Goal: Information Seeking & Learning: Learn about a topic

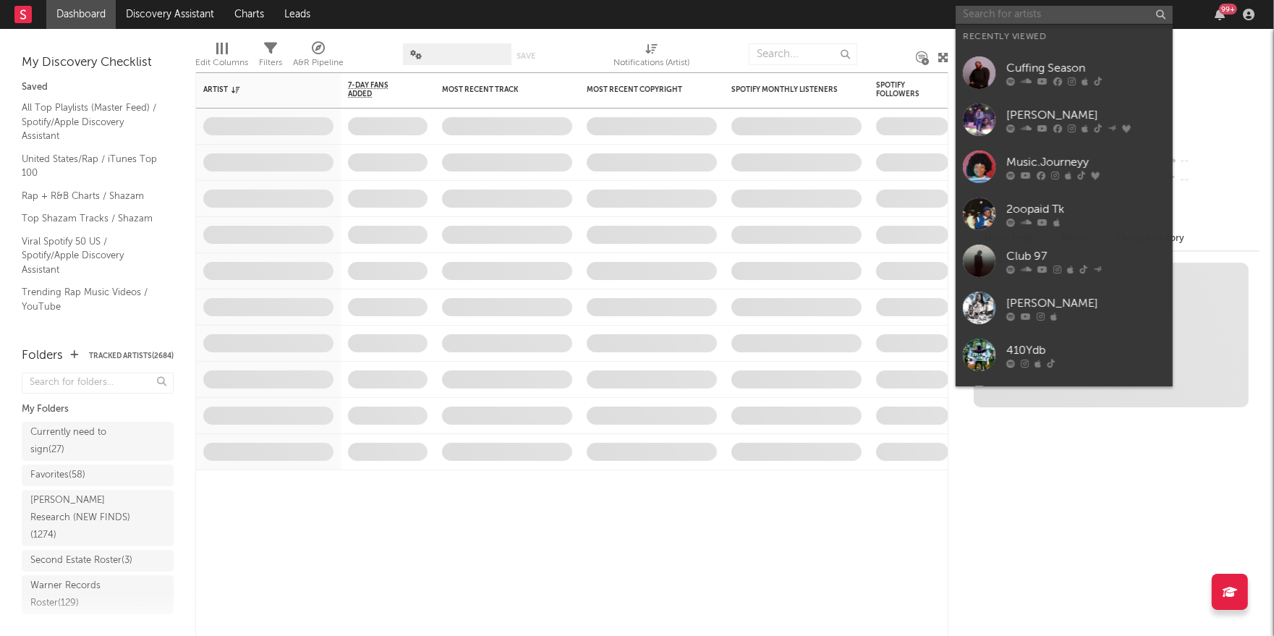
click at [1001, 20] on input "text" at bounding box center [1064, 15] width 217 height 18
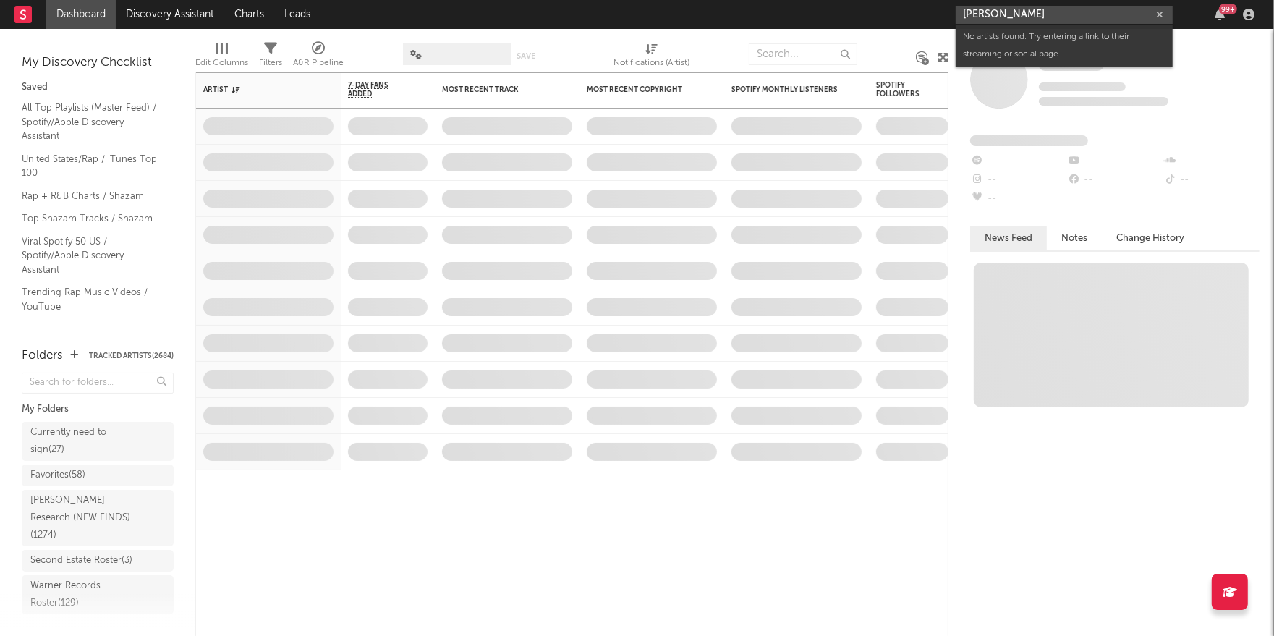
click at [985, 16] on input "[PERSON_NAME]" at bounding box center [1064, 15] width 217 height 18
click at [984, 17] on input "[PERSON_NAME]" at bounding box center [1064, 15] width 217 height 18
click at [985, 16] on input "[PERSON_NAME]" at bounding box center [1064, 15] width 217 height 18
click at [985, 14] on input "[PERSON_NAME]" at bounding box center [1064, 15] width 217 height 18
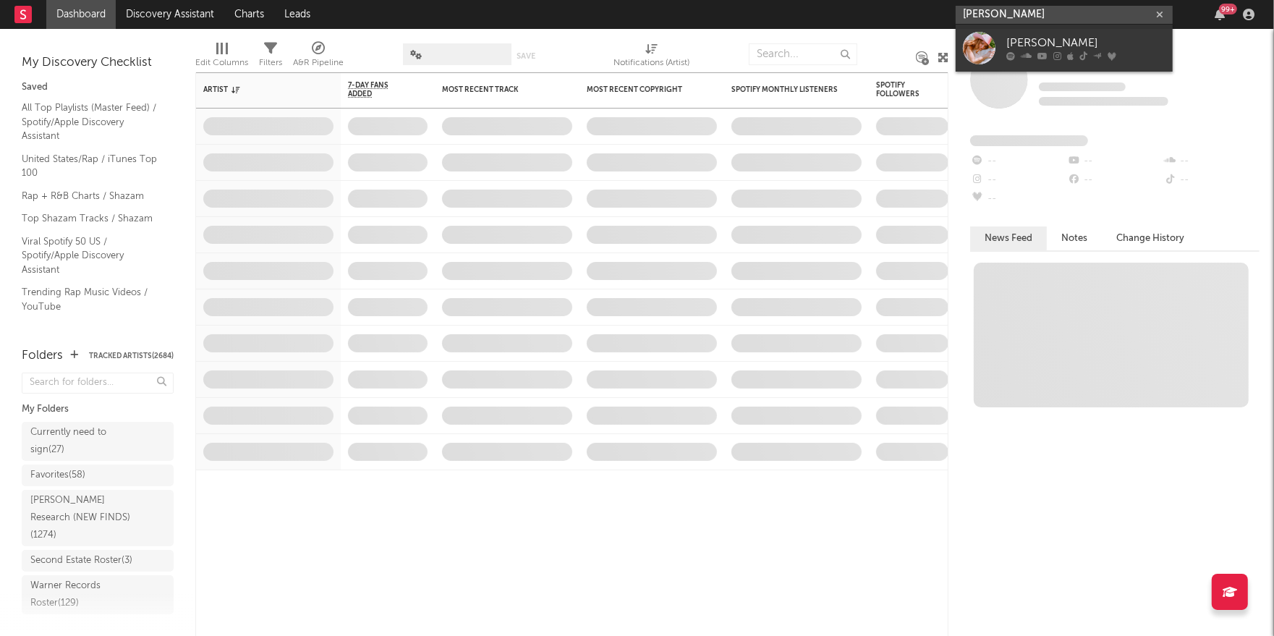
click at [986, 15] on input "[PERSON_NAME]" at bounding box center [1064, 15] width 217 height 18
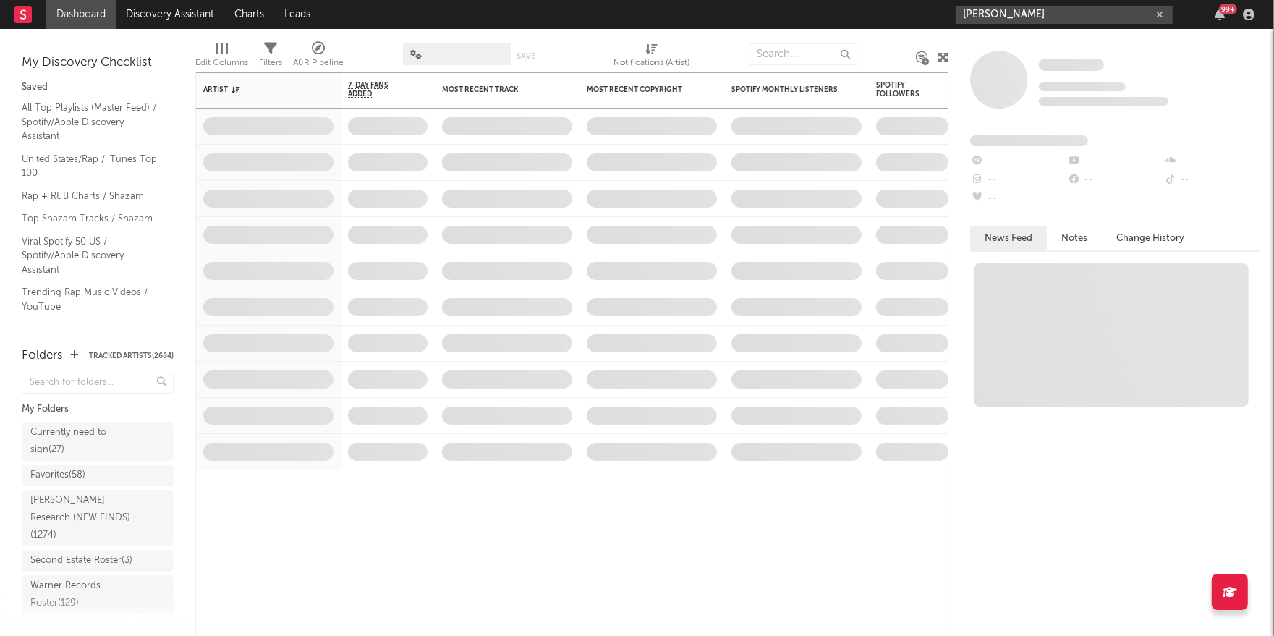
click at [1044, 17] on input "[PERSON_NAME]" at bounding box center [1064, 15] width 217 height 18
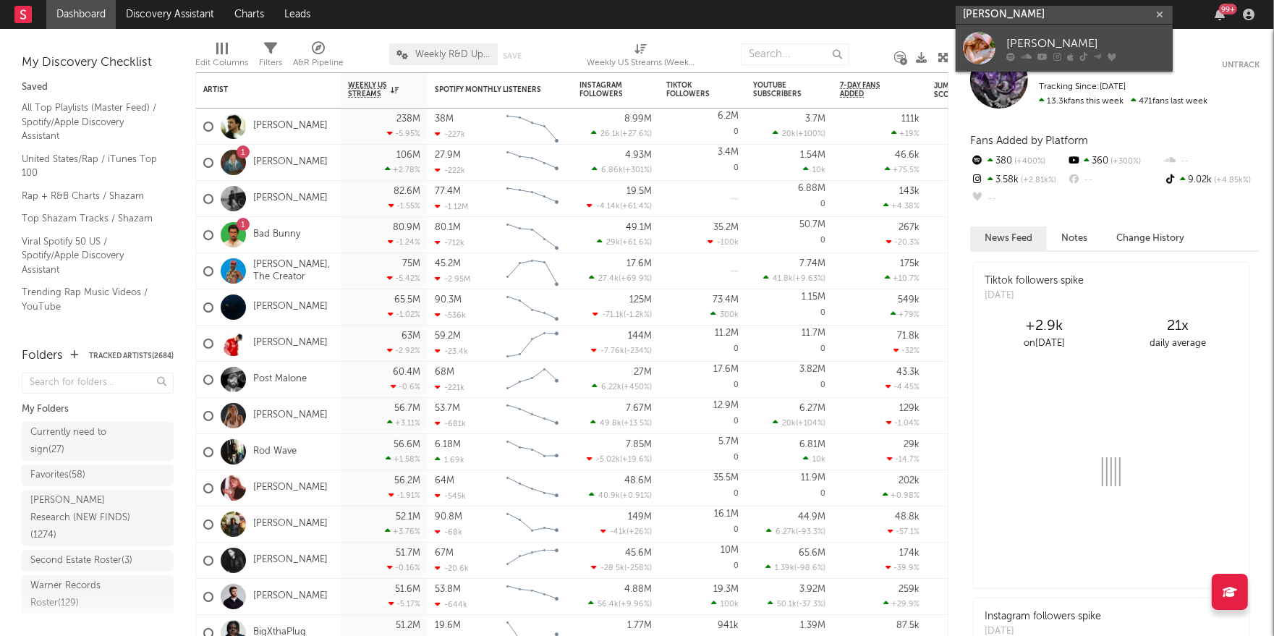
type input "[PERSON_NAME]"
click at [1034, 38] on div "[PERSON_NAME]" at bounding box center [1085, 43] width 159 height 17
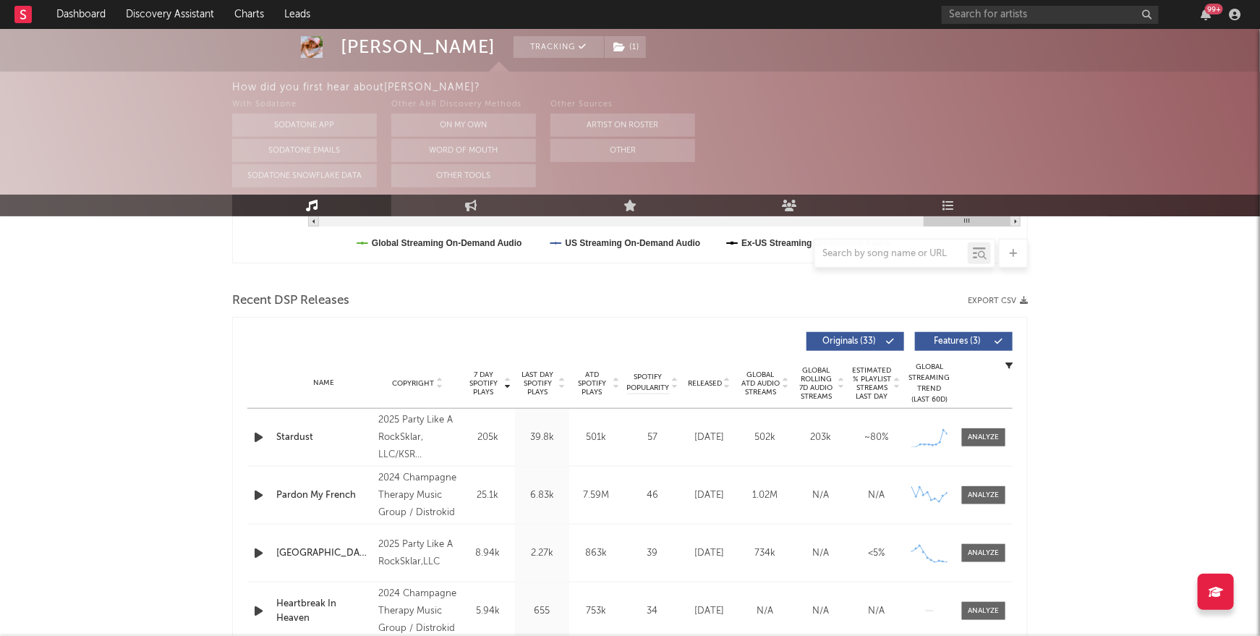
scroll to position [487, 0]
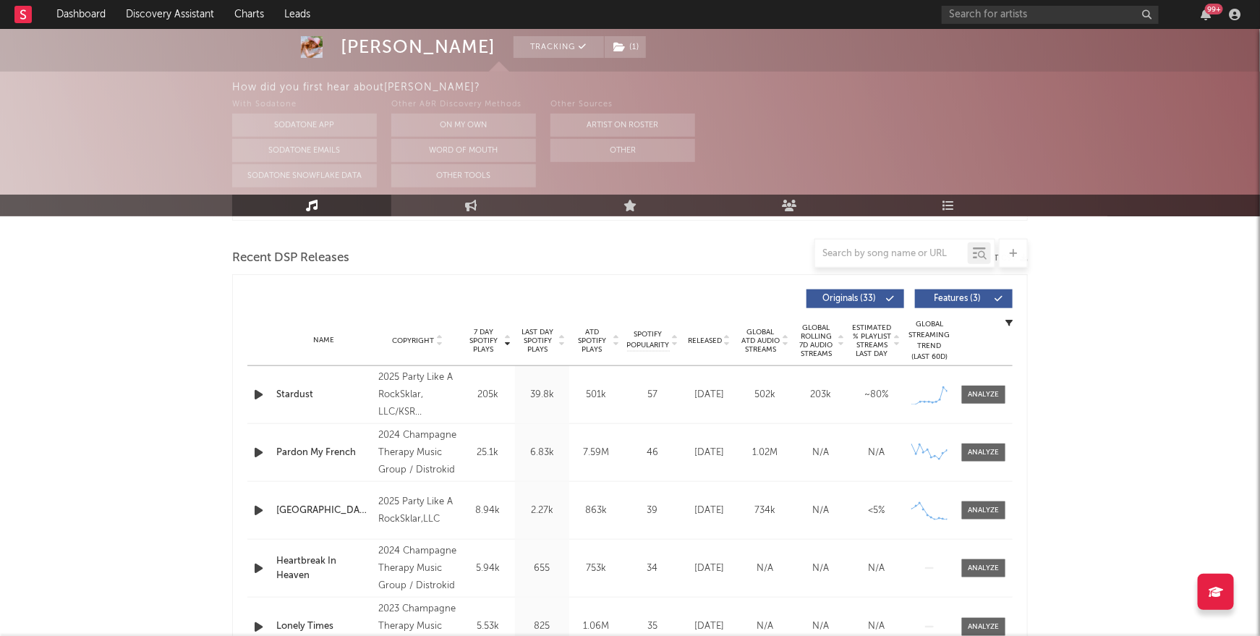
click at [293, 392] on div "Stardust" at bounding box center [323, 395] width 95 height 14
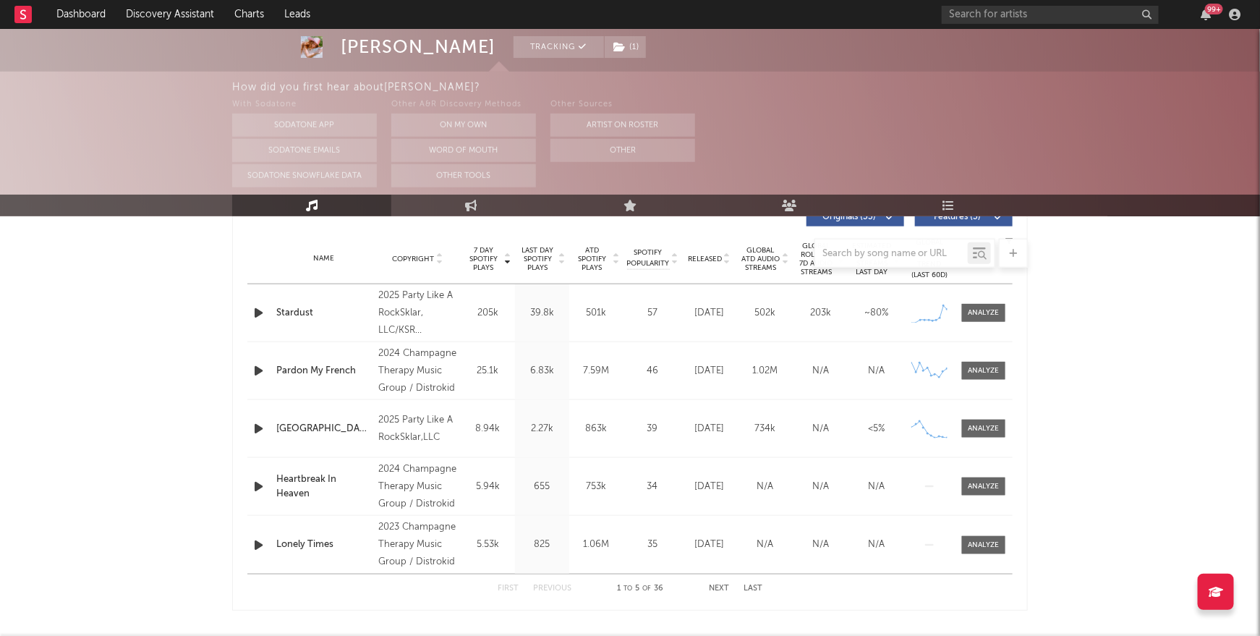
scroll to position [592, 0]
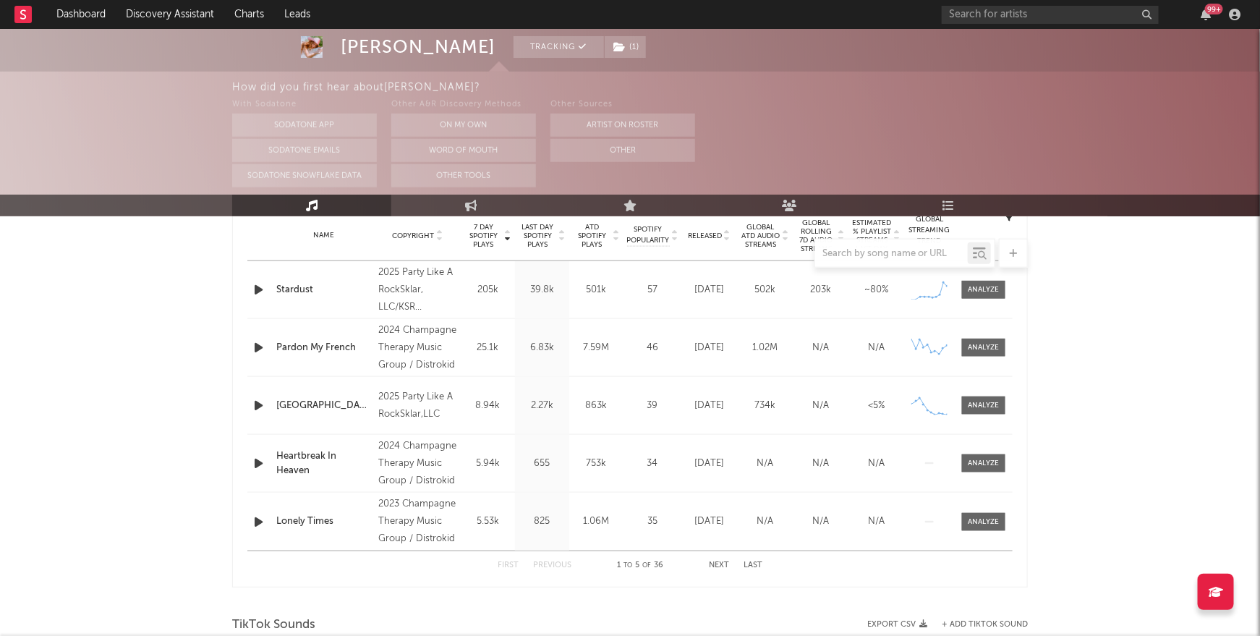
click at [718, 562] on button "Next" at bounding box center [719, 565] width 20 height 8
click at [498, 563] on button "First" at bounding box center [508, 565] width 21 height 8
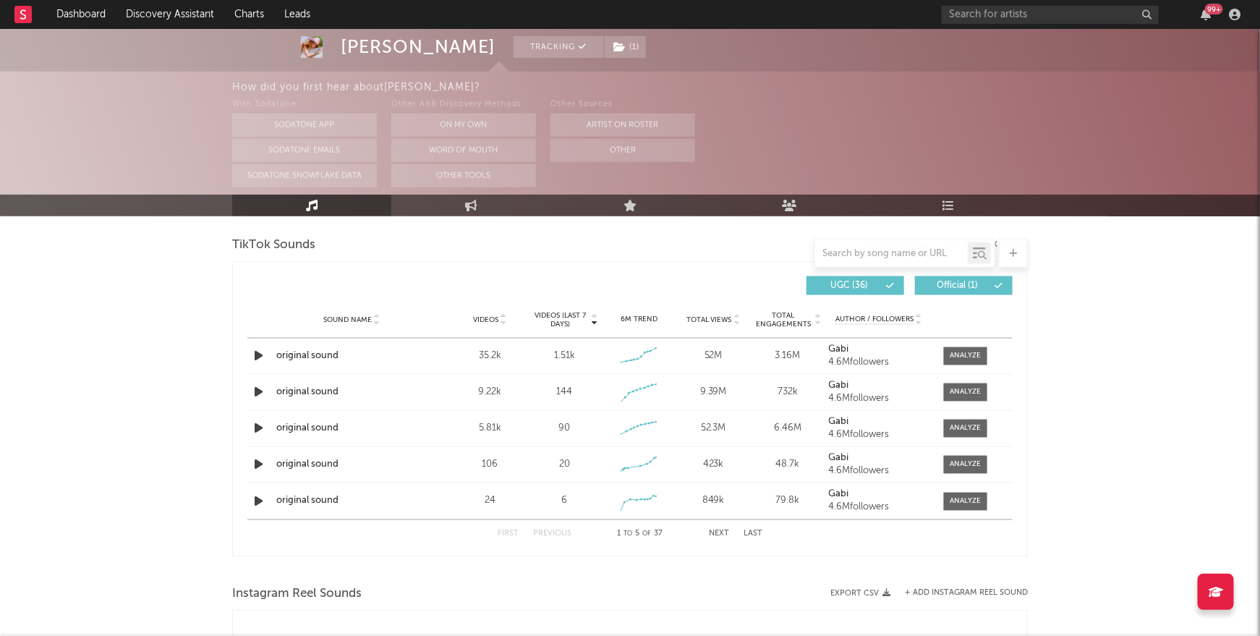
scroll to position [975, 0]
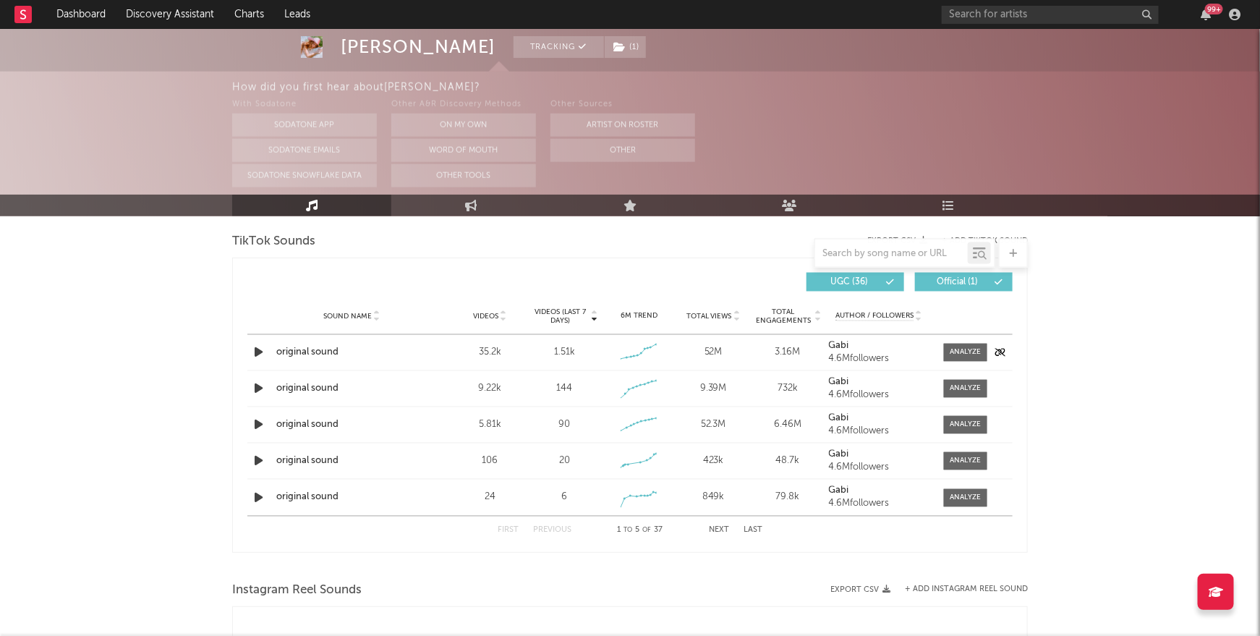
click at [304, 350] on div "original sound" at bounding box center [351, 353] width 151 height 14
click at [289, 385] on div "original sound" at bounding box center [351, 389] width 151 height 14
click at [302, 420] on div "original sound" at bounding box center [351, 425] width 151 height 14
click at [293, 459] on div "original sound" at bounding box center [351, 461] width 151 height 14
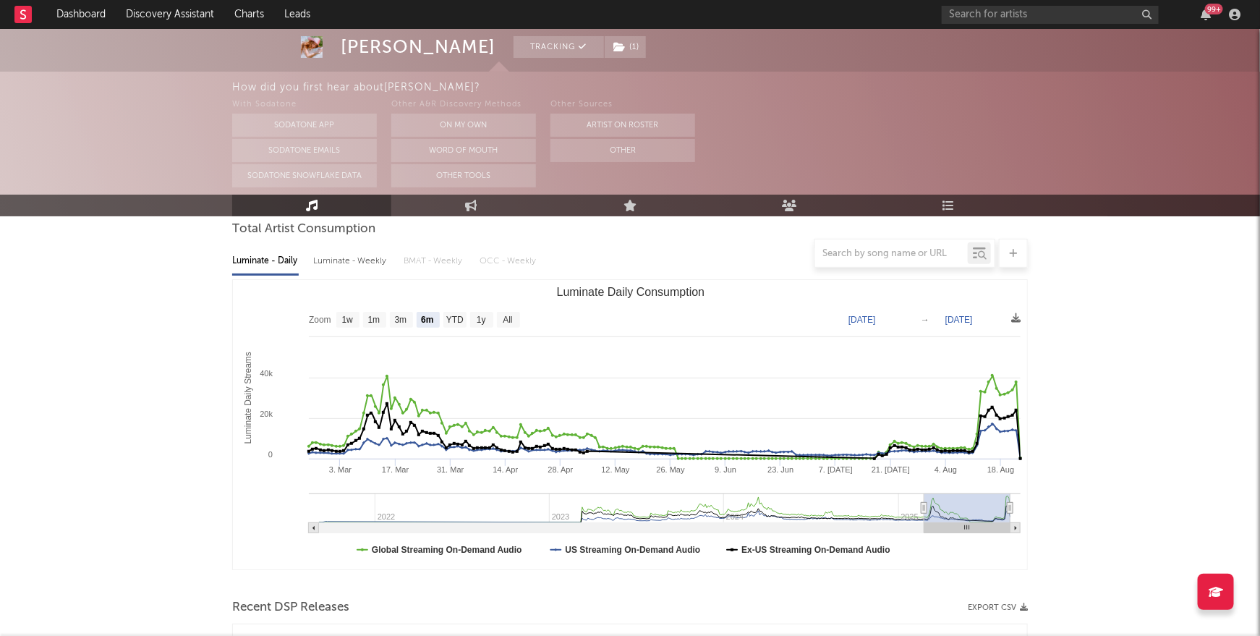
scroll to position [136, 0]
click at [504, 325] on text "All" at bounding box center [507, 322] width 9 height 10
select select "All"
type input "[DATE]"
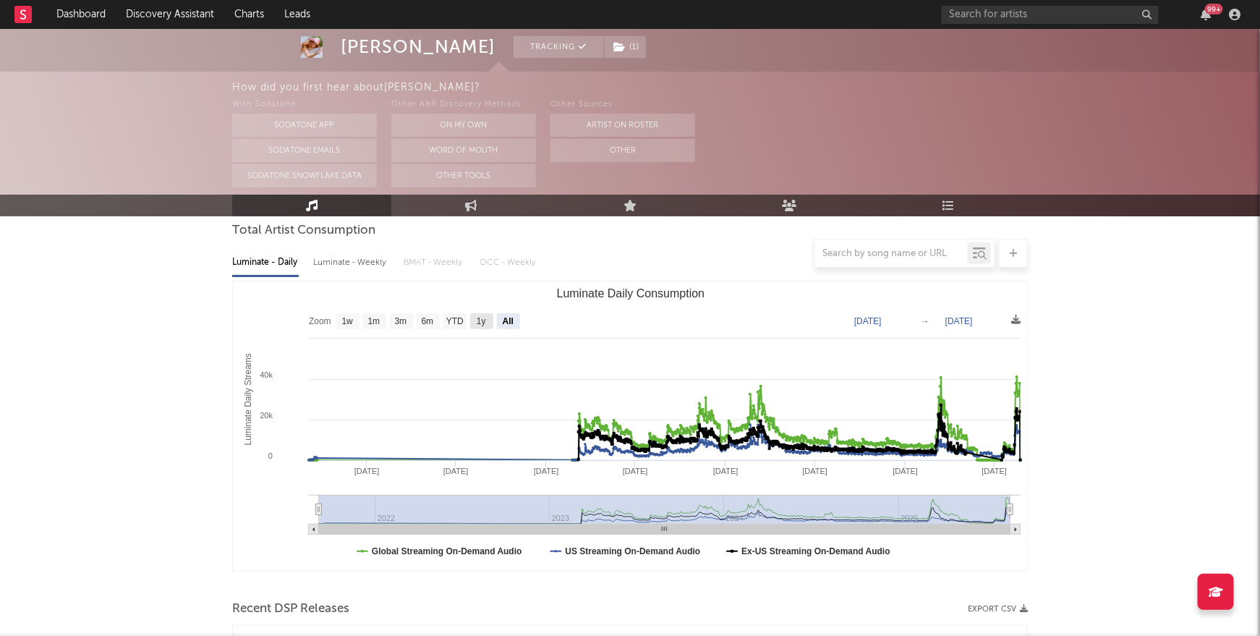
click at [477, 324] on text "1y" at bounding box center [481, 322] width 9 height 10
select select "1y"
type input "[DATE]"
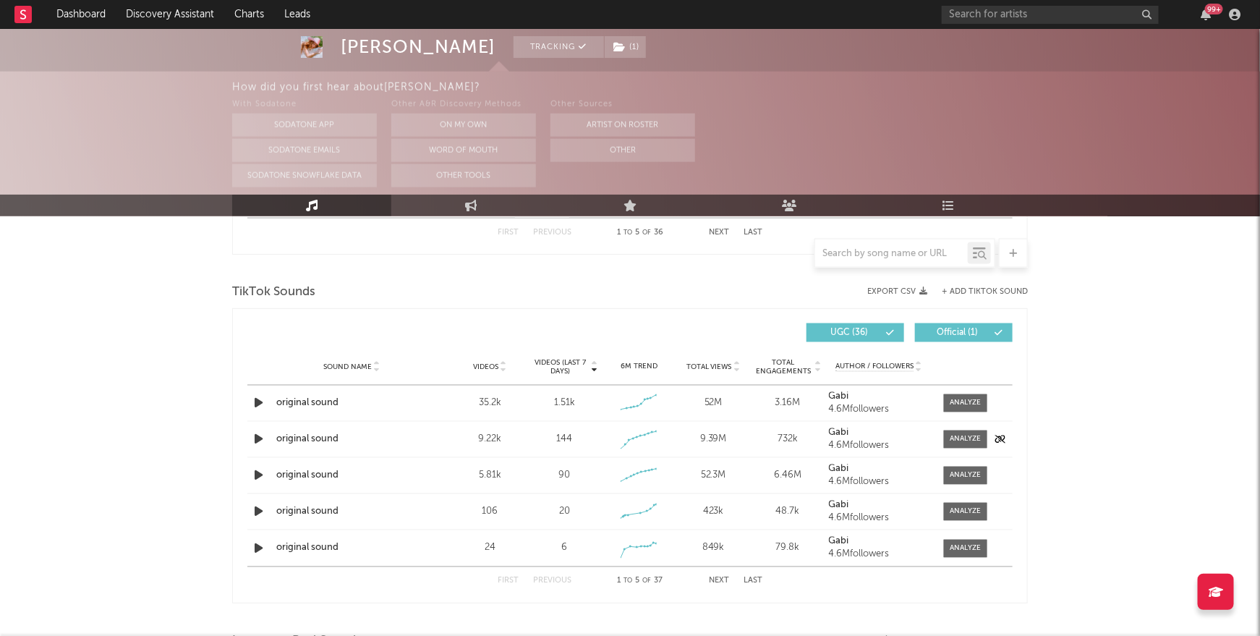
scroll to position [930, 0]
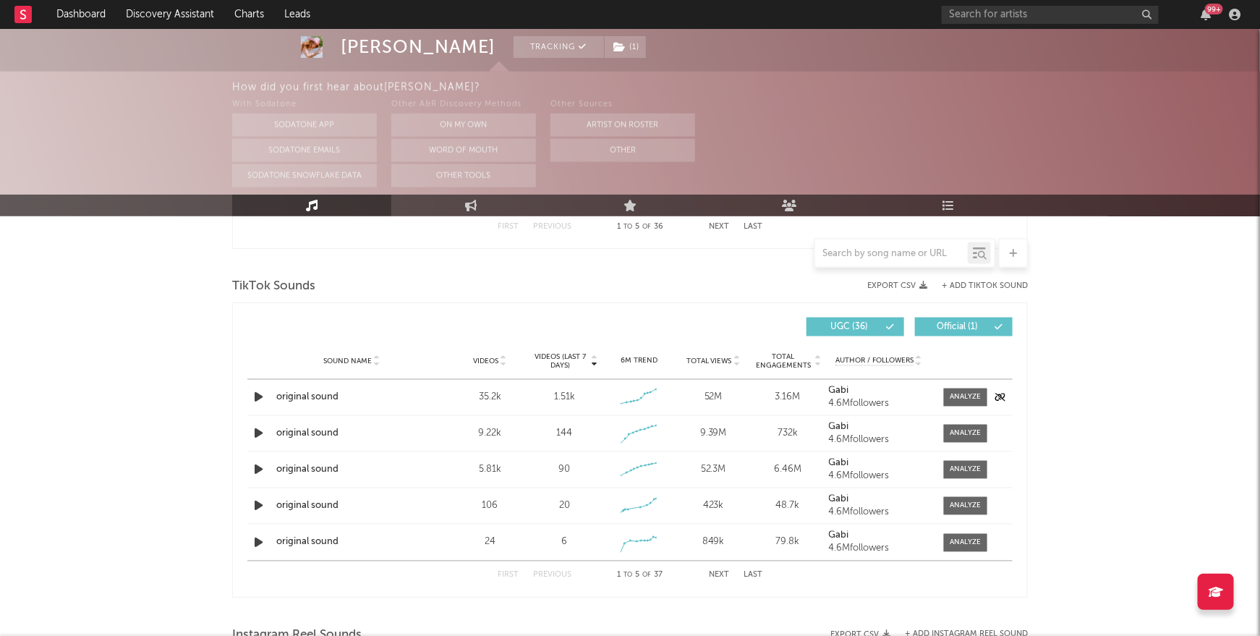
click at [391, 396] on div "original sound" at bounding box center [351, 398] width 151 height 14
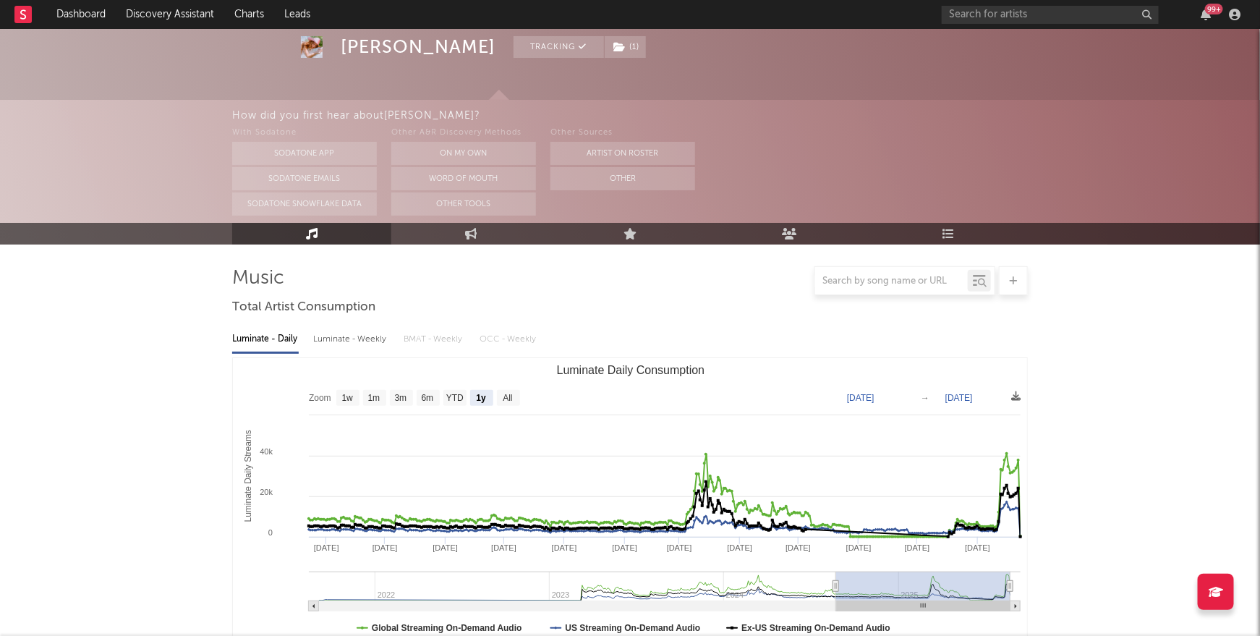
scroll to position [0, 0]
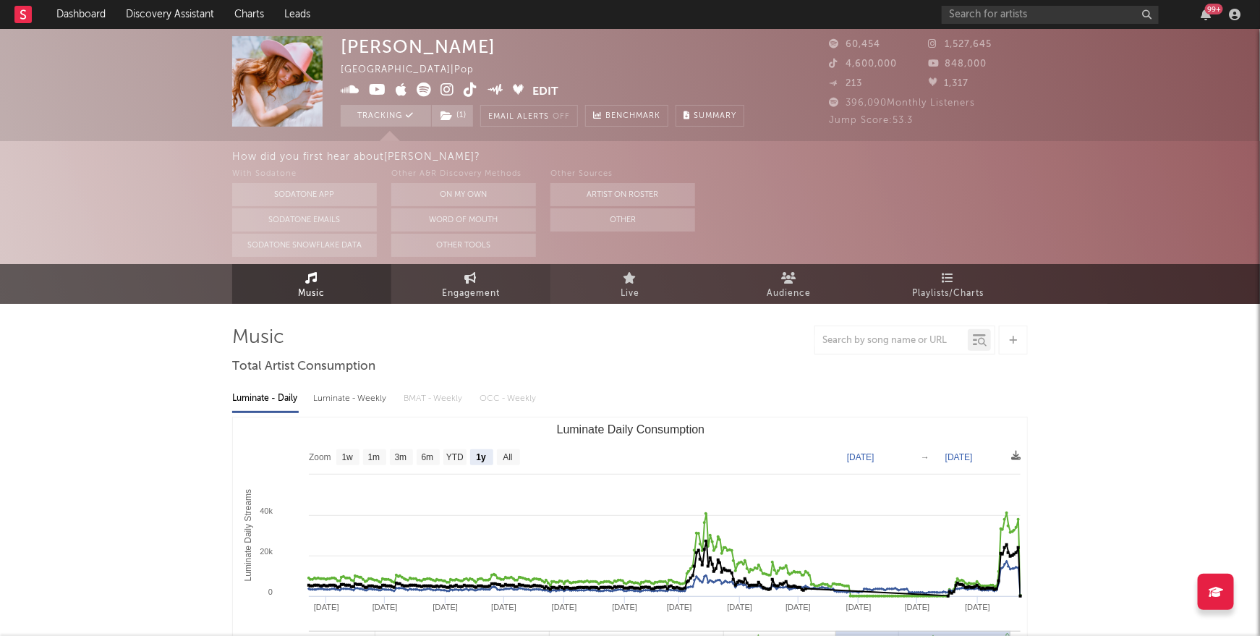
click at [506, 299] on link "Engagement" at bounding box center [470, 284] width 159 height 40
select select "1w"
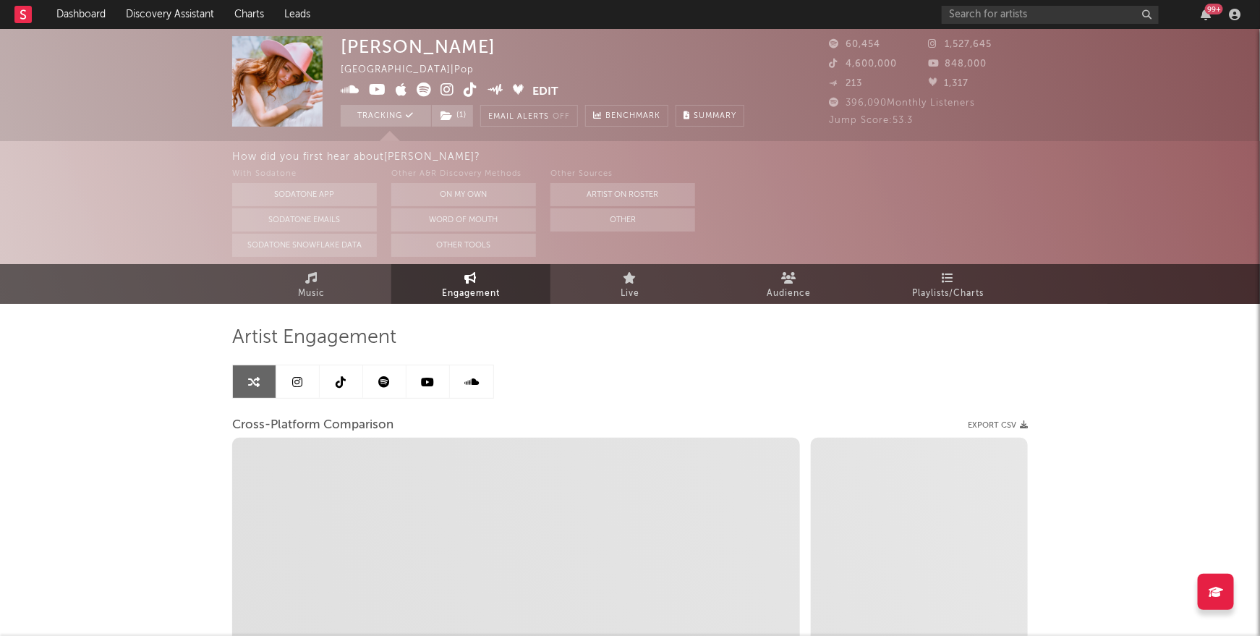
select select "1m"
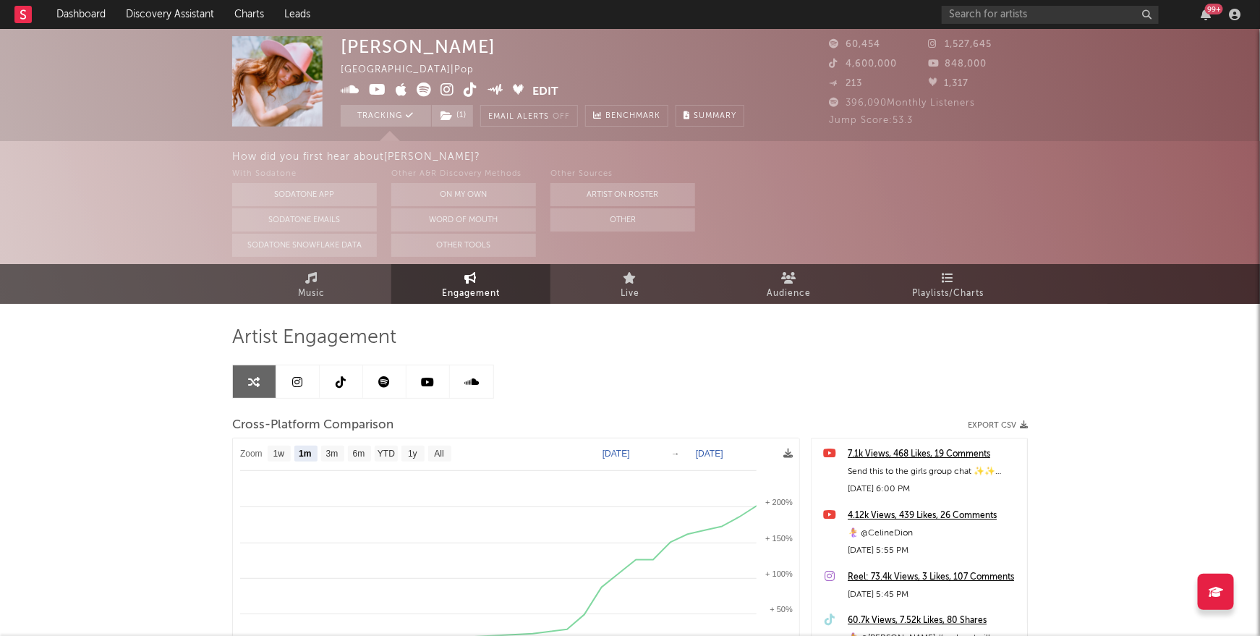
click at [468, 90] on icon at bounding box center [471, 89] width 14 height 14
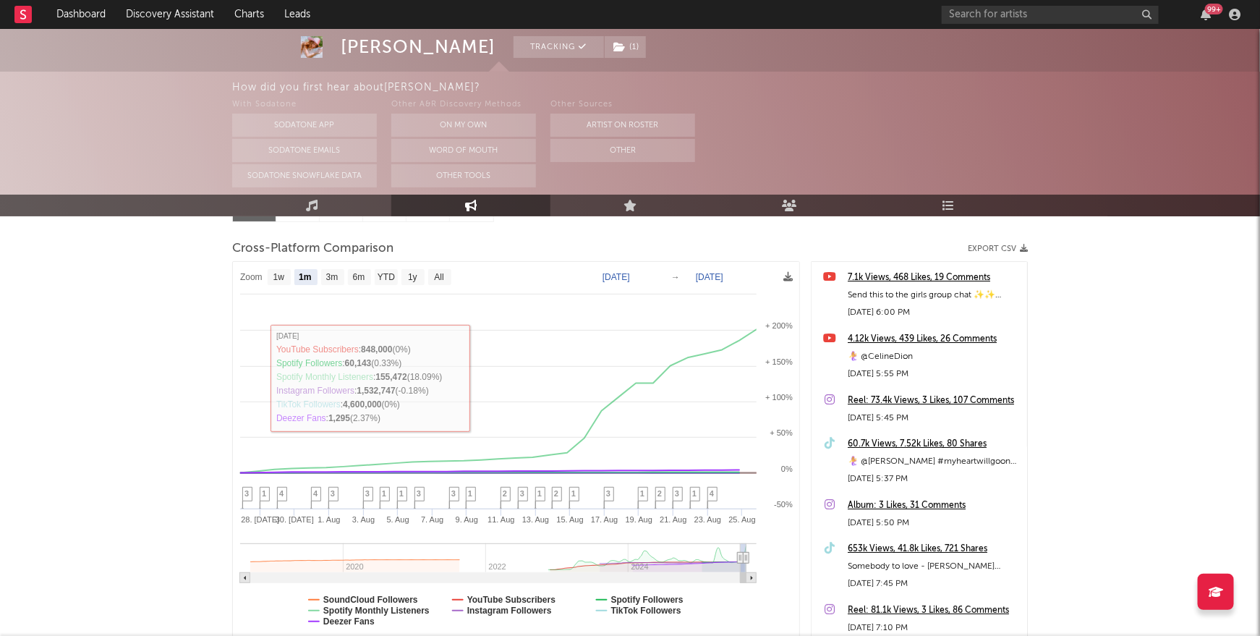
scroll to position [173, 0]
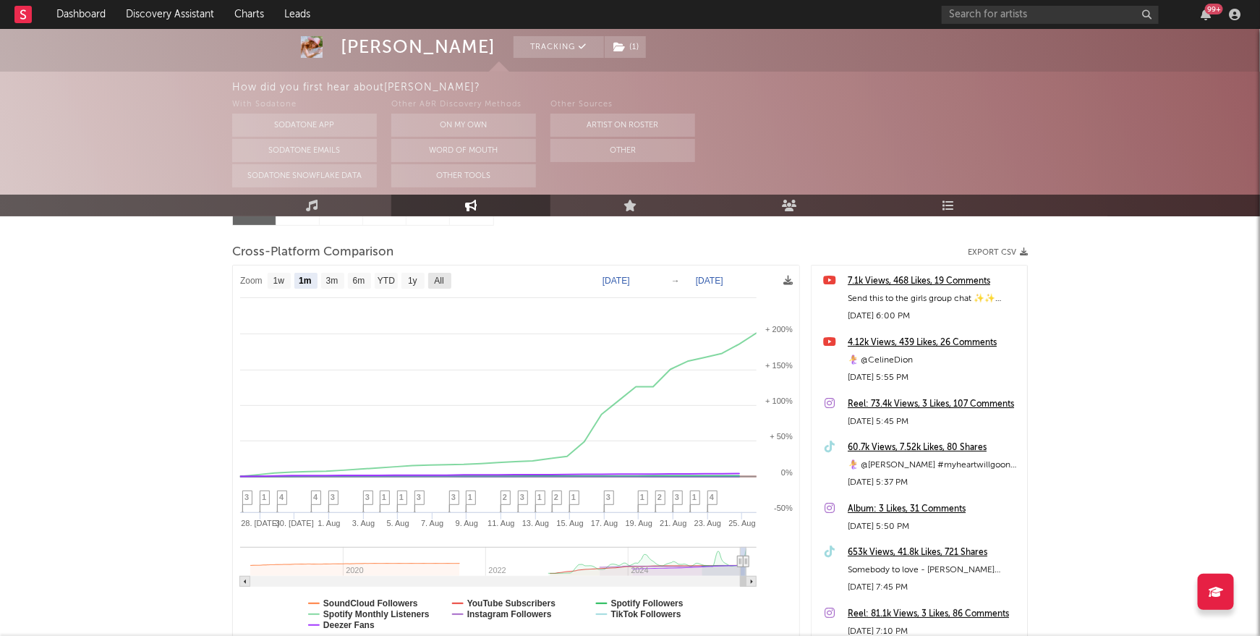
click at [434, 285] on rect at bounding box center [439, 281] width 23 height 16
click at [440, 284] on text "All" at bounding box center [438, 281] width 9 height 10
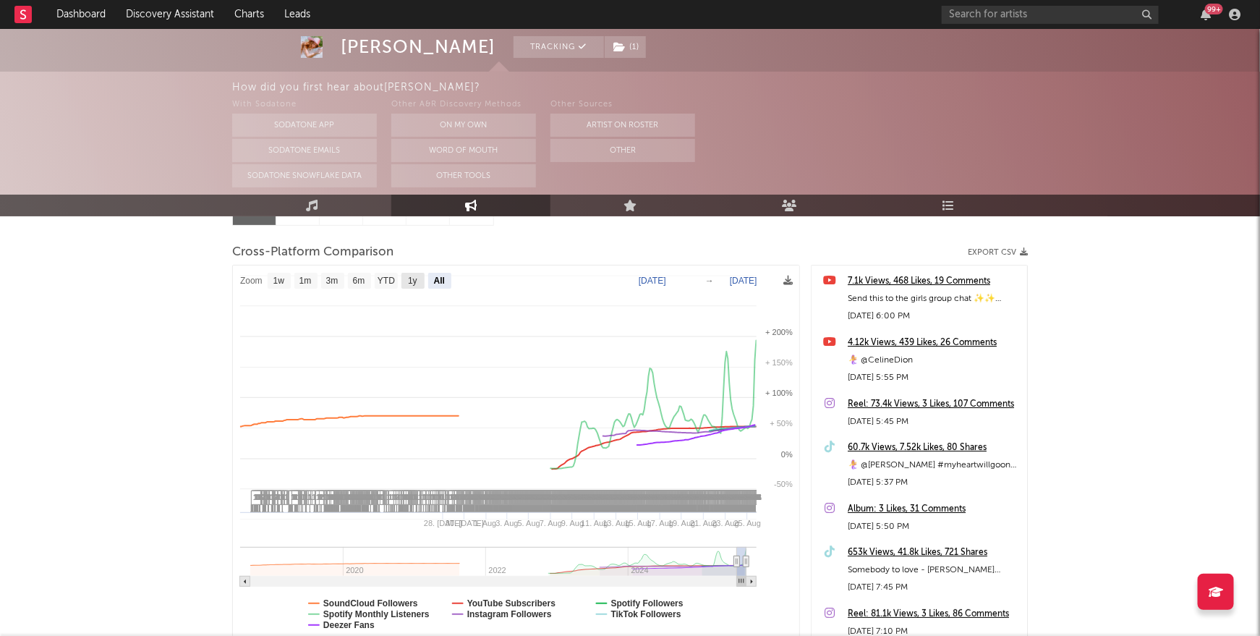
select select "All"
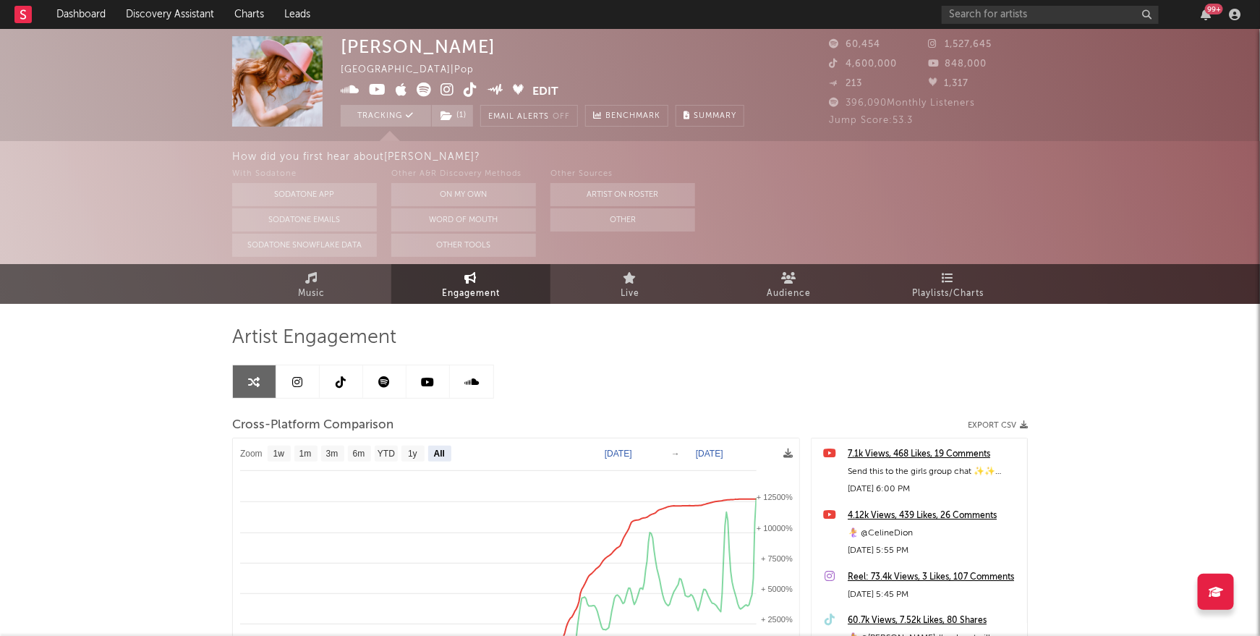
scroll to position [14, 0]
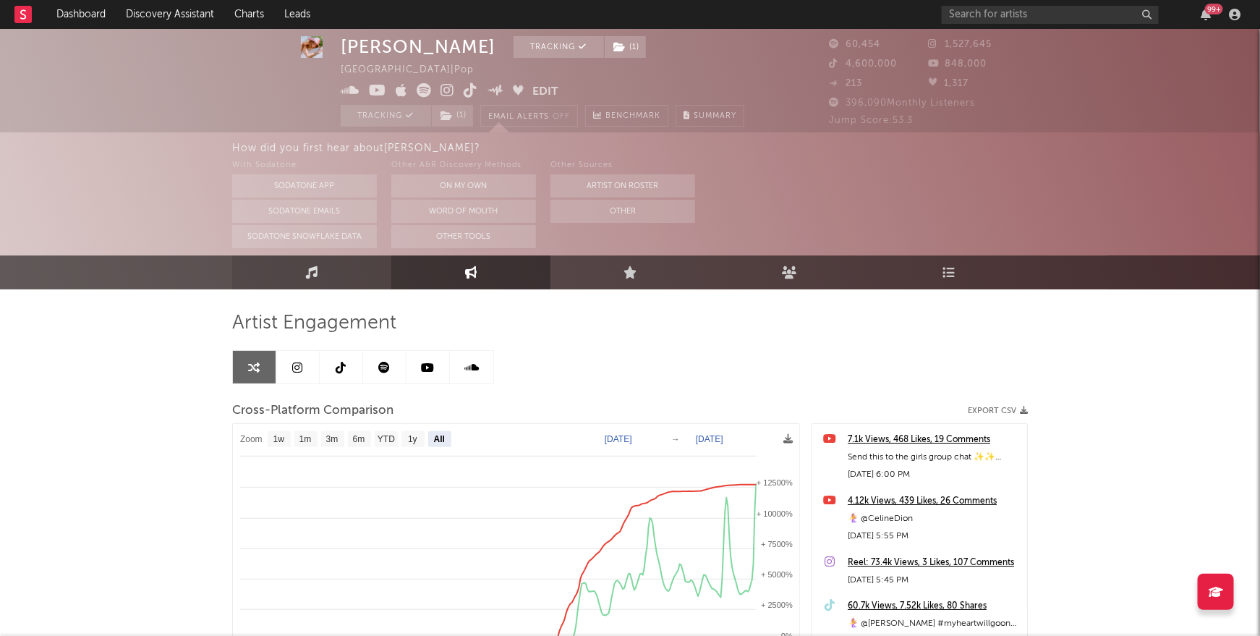
click at [326, 271] on link "Music" at bounding box center [311, 272] width 159 height 34
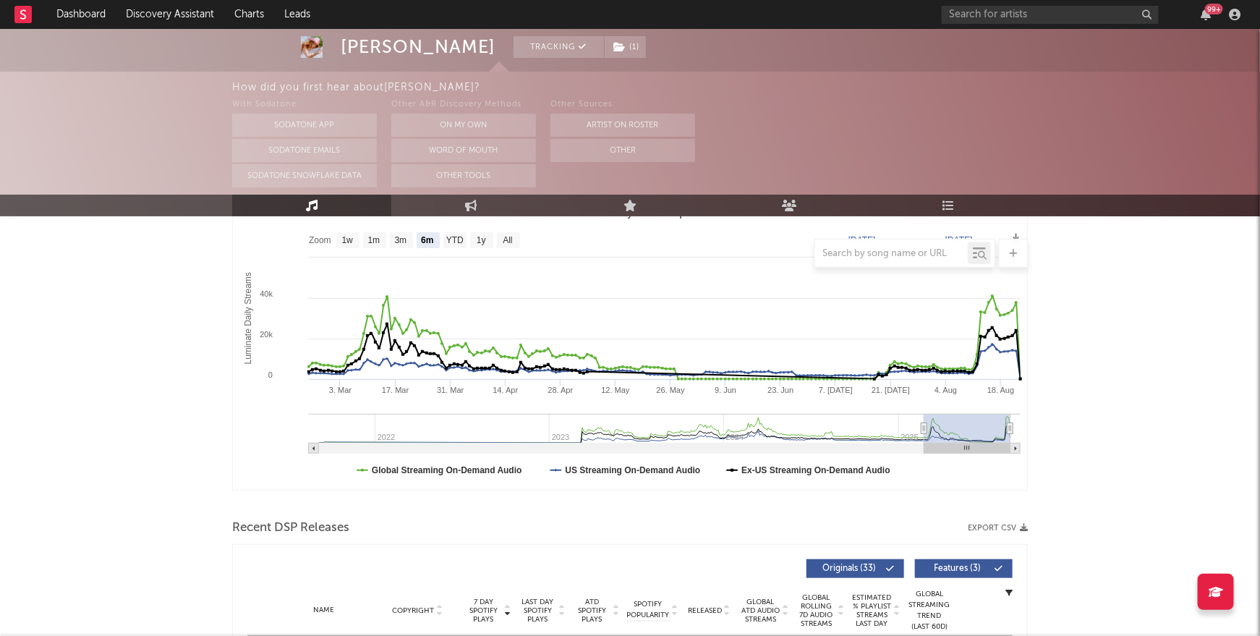
scroll to position [218, 0]
click at [405, 235] on text "3m" at bounding box center [401, 240] width 12 height 10
select select "3m"
type input "[DATE]"
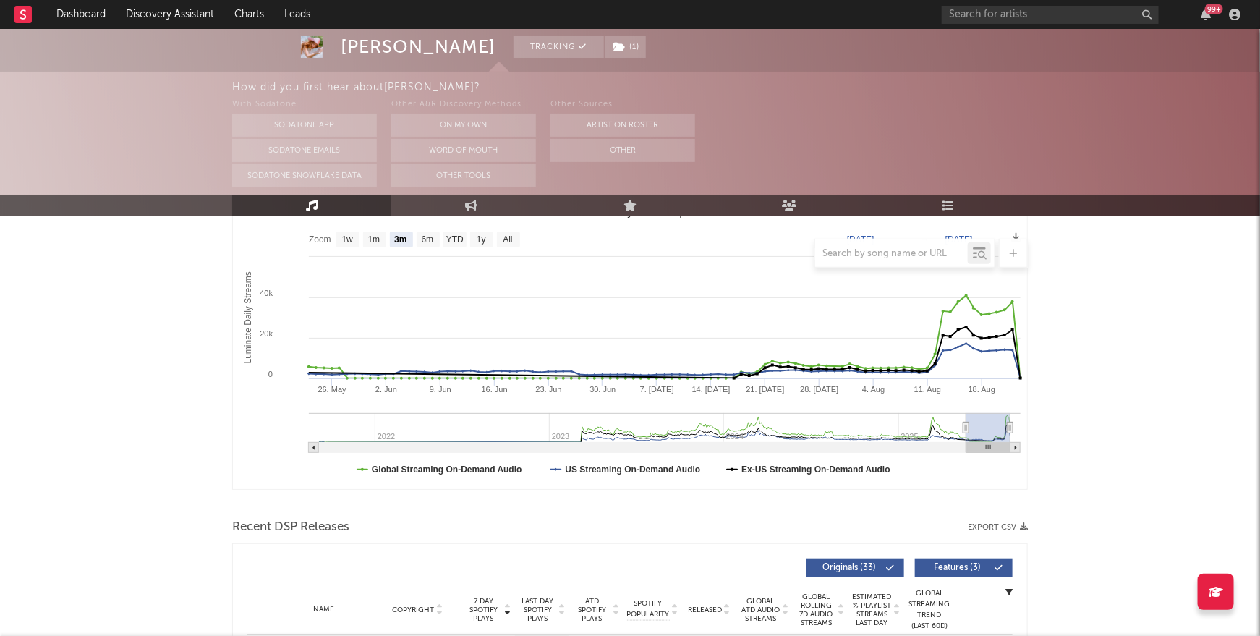
click at [509, 240] on div at bounding box center [630, 253] width 796 height 29
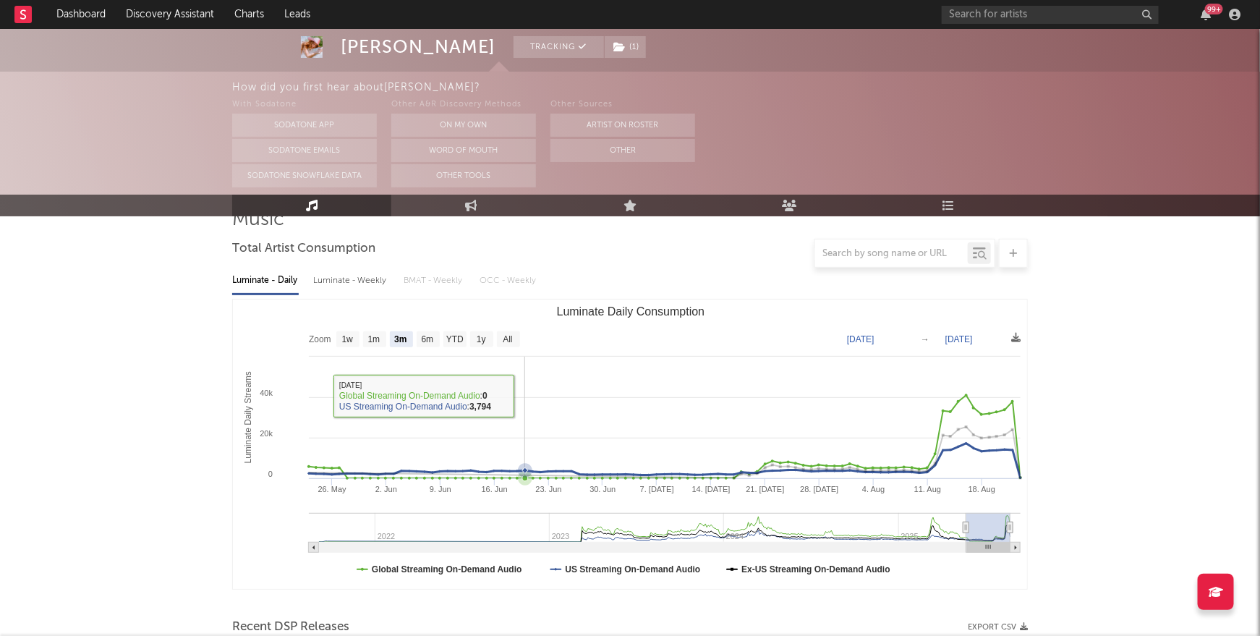
scroll to position [110, 0]
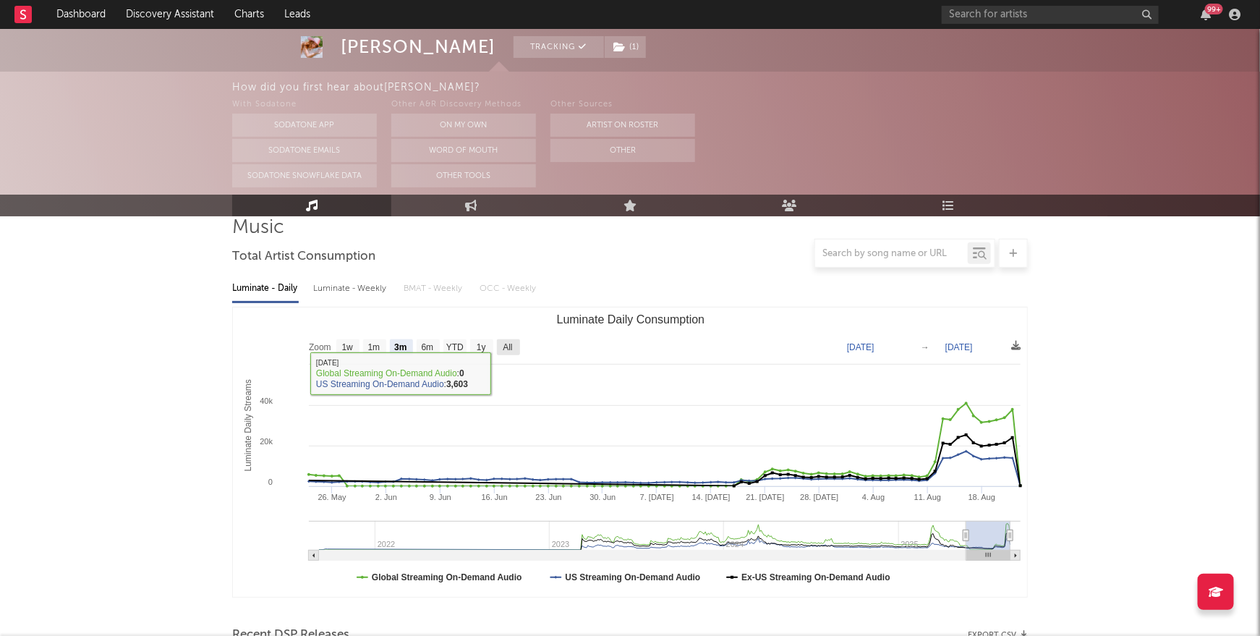
click at [508, 348] on text "All" at bounding box center [507, 348] width 9 height 10
select select "All"
type input "[DATE]"
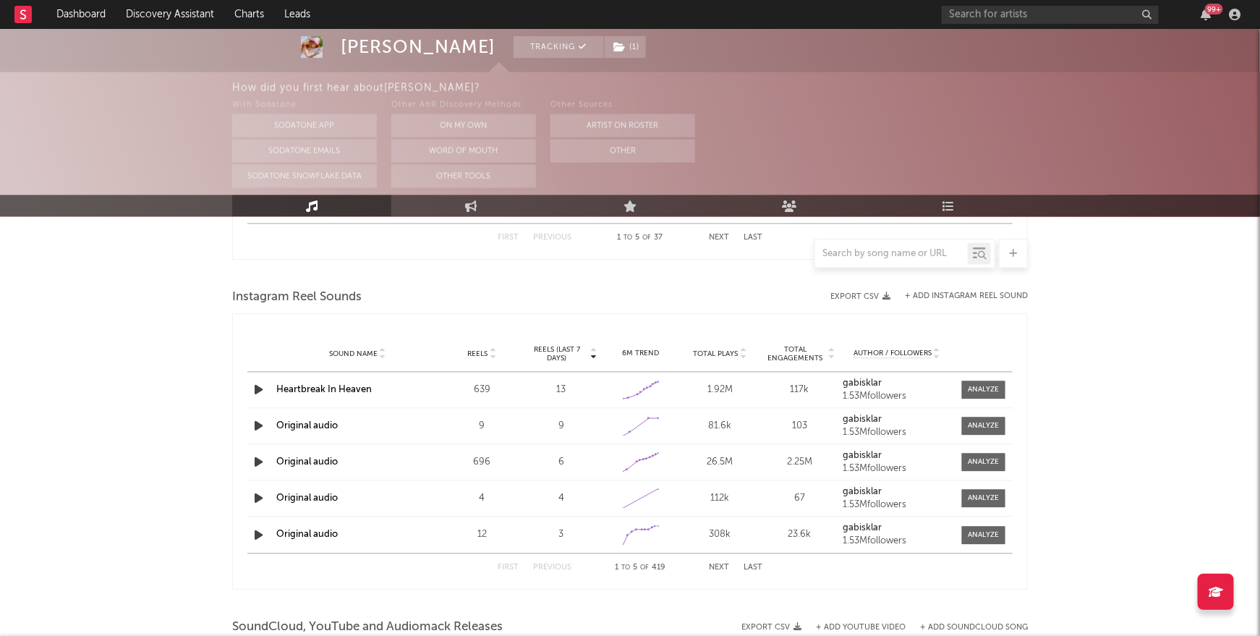
scroll to position [1269, 0]
click at [256, 383] on icon "button" at bounding box center [258, 389] width 15 height 18
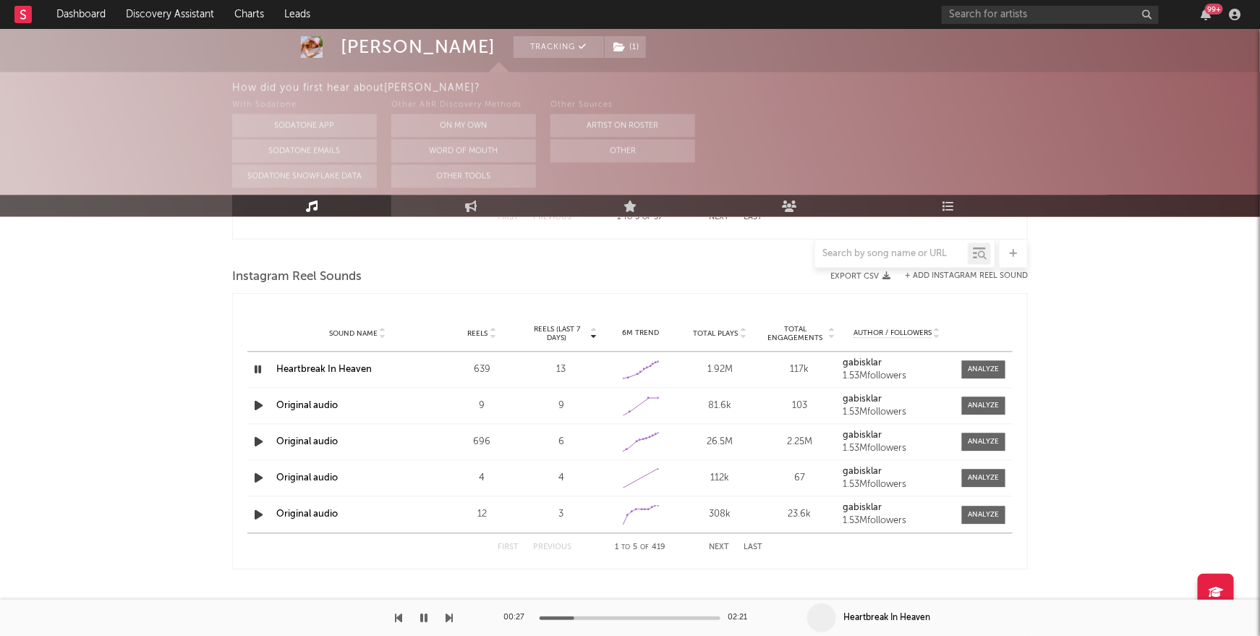
scroll to position [1288, 0]
click at [258, 402] on icon "button" at bounding box center [258, 405] width 15 height 18
click at [297, 401] on link "Original audio" at bounding box center [306, 405] width 61 height 9
click at [303, 440] on link "Original audio" at bounding box center [306, 441] width 61 height 9
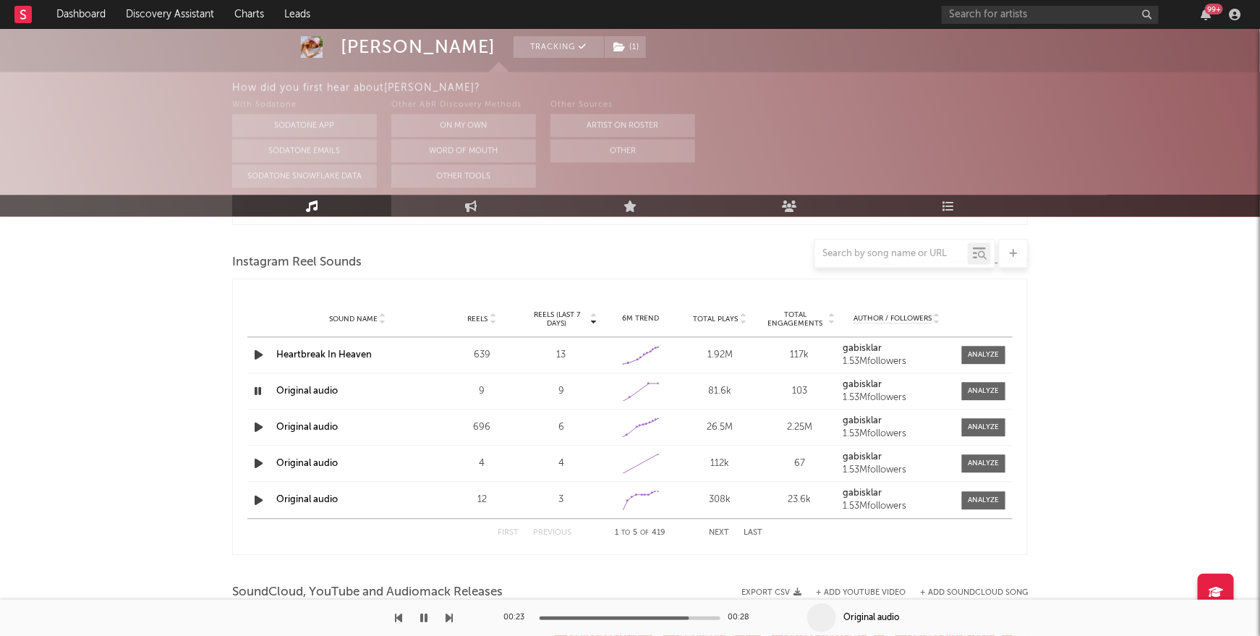
scroll to position [1306, 0]
click at [721, 526] on button "Next" at bounding box center [719, 530] width 20 height 8
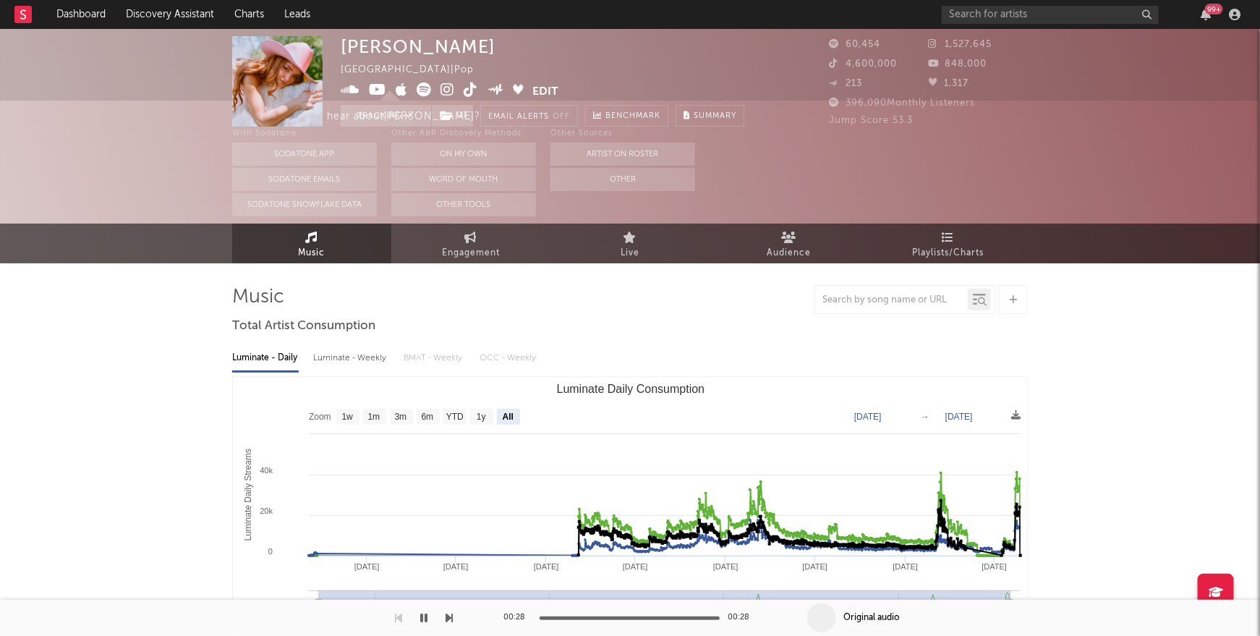
scroll to position [0, 0]
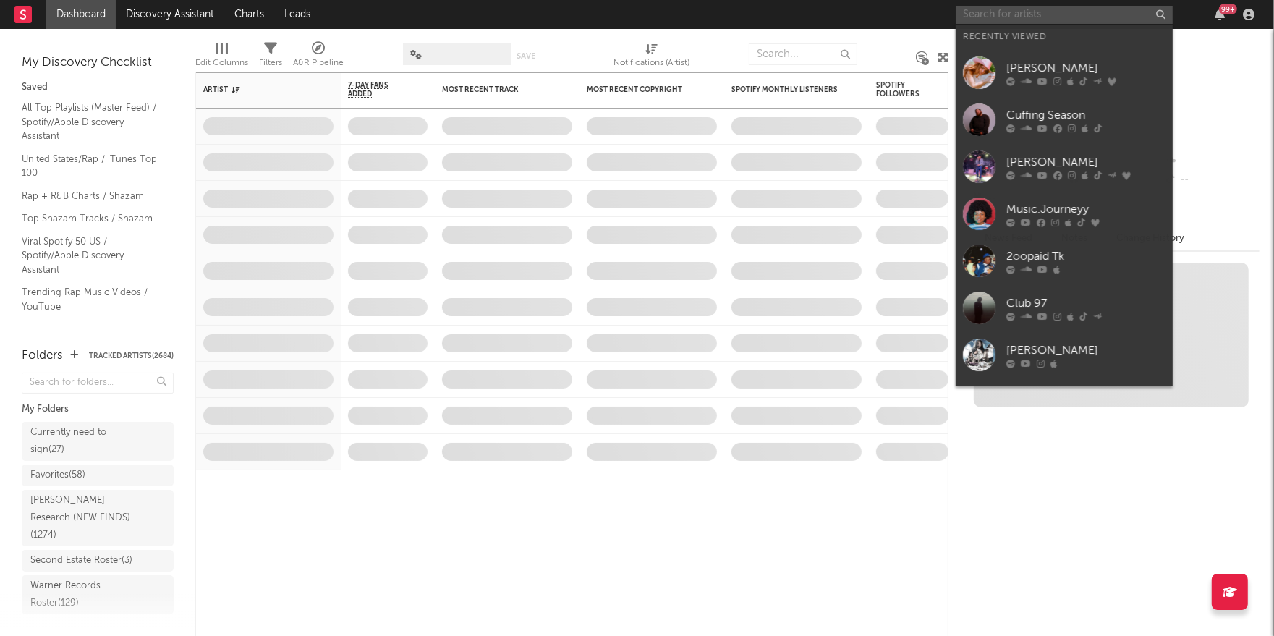
click at [1042, 9] on input "text" at bounding box center [1064, 15] width 217 height 18
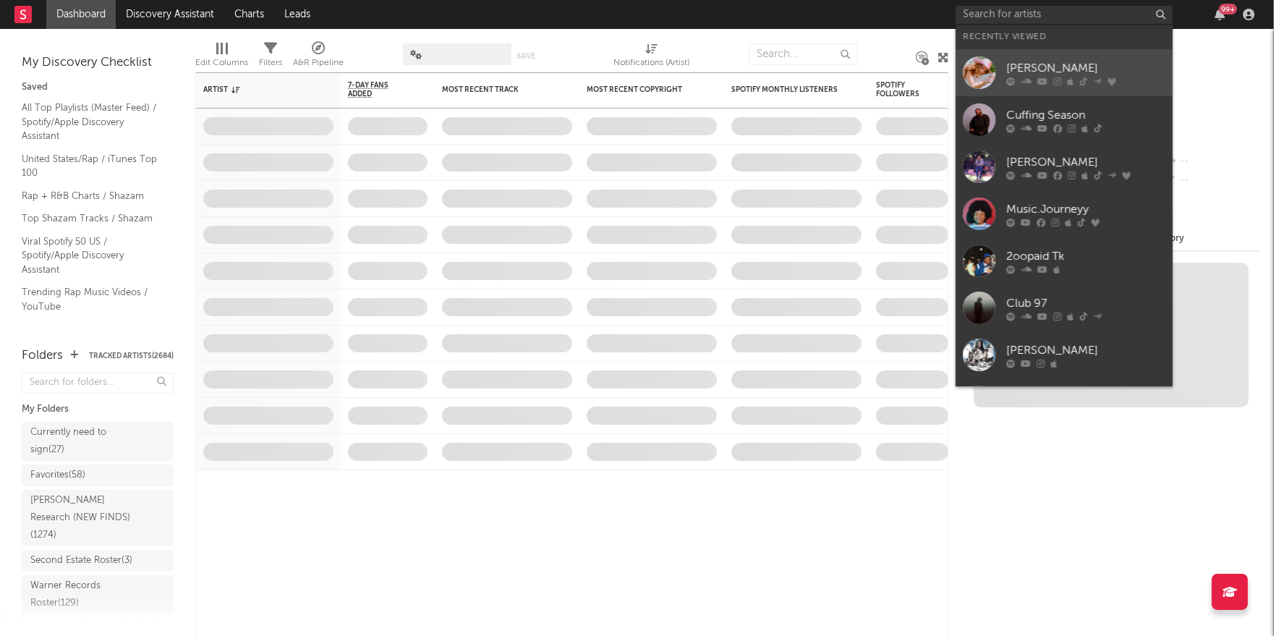
click at [1029, 64] on div "[PERSON_NAME]" at bounding box center [1085, 67] width 159 height 17
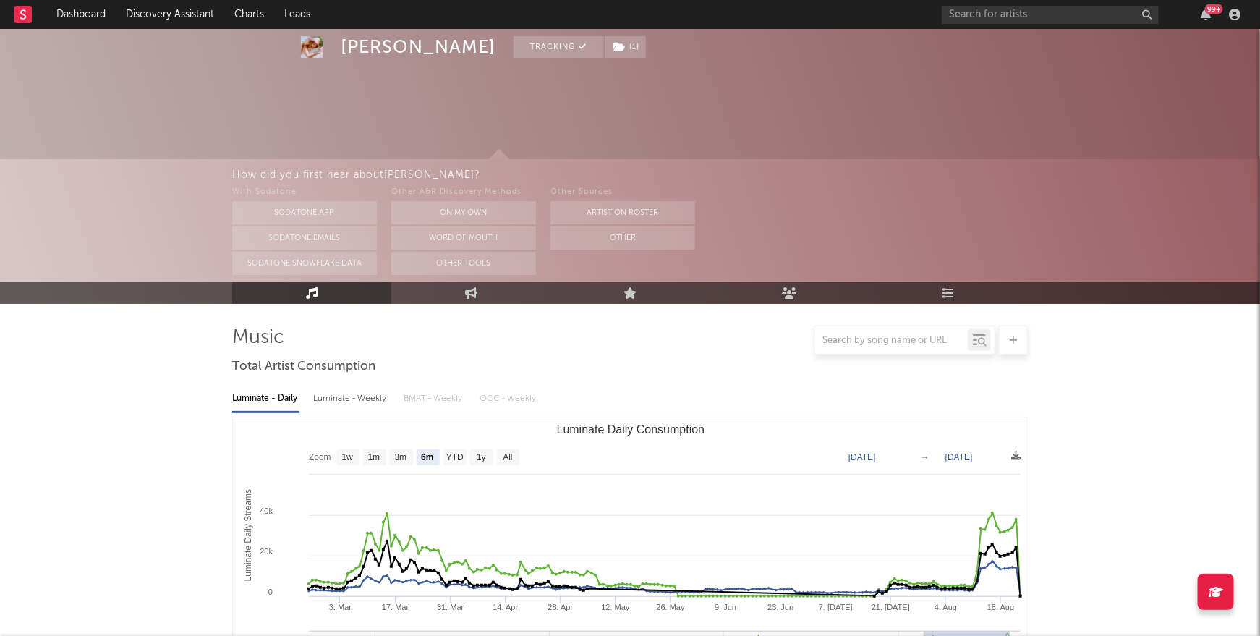
scroll to position [168, 0]
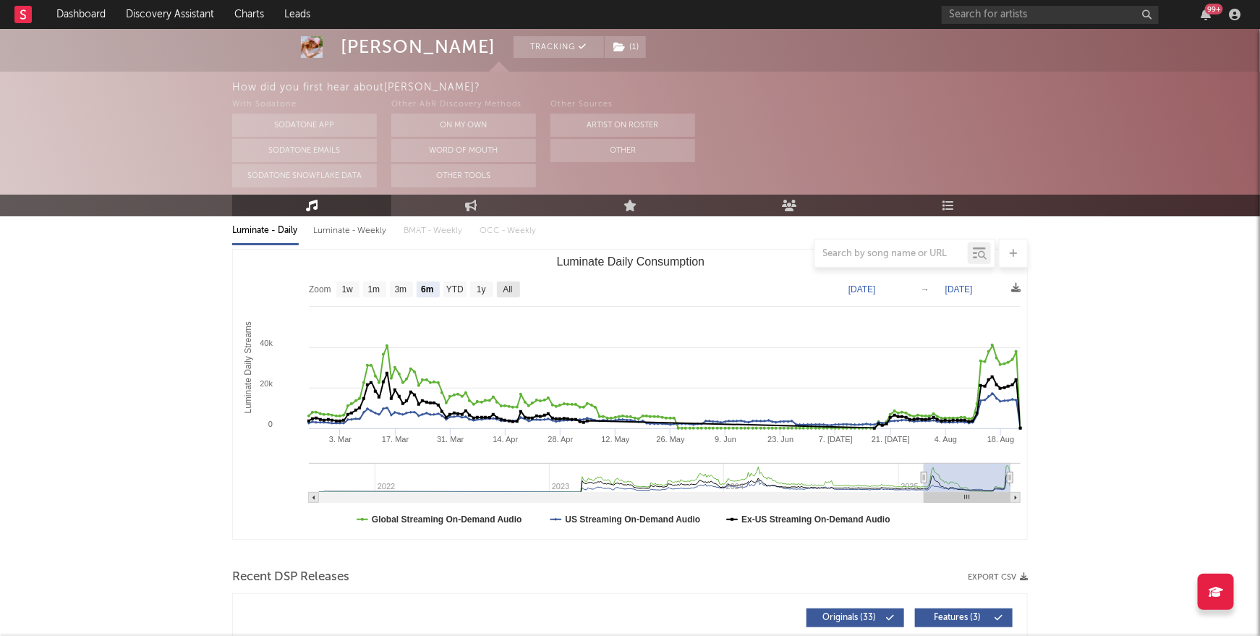
click at [511, 290] on text "All" at bounding box center [507, 290] width 9 height 10
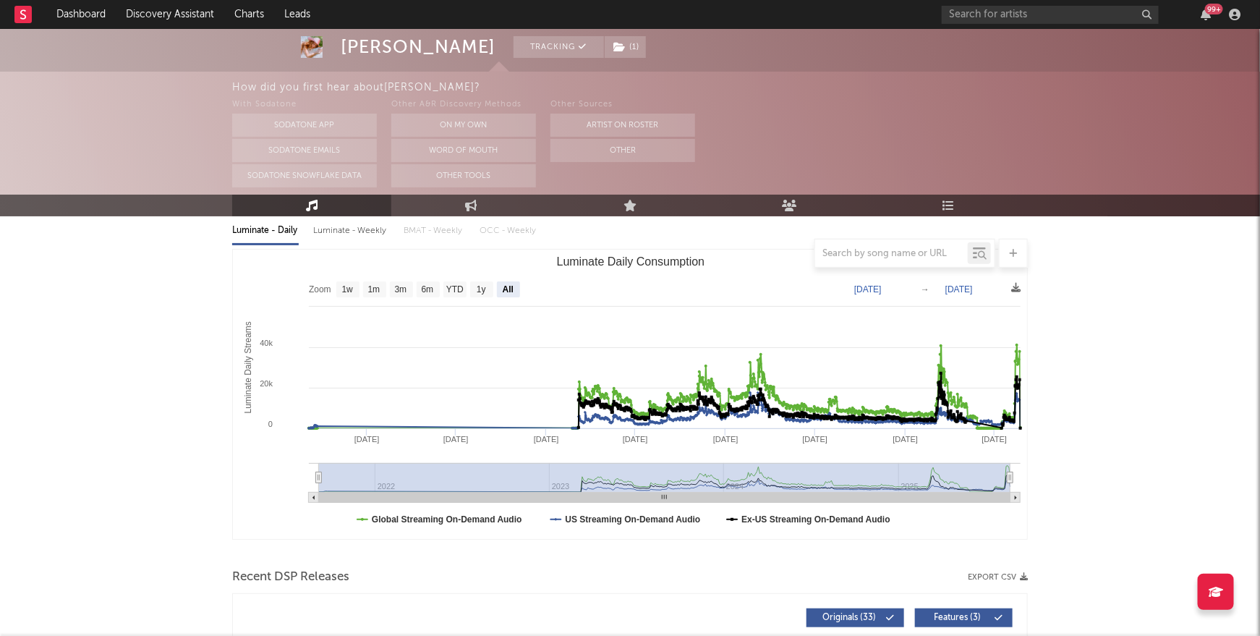
select select "All"
type input "[DATE]"
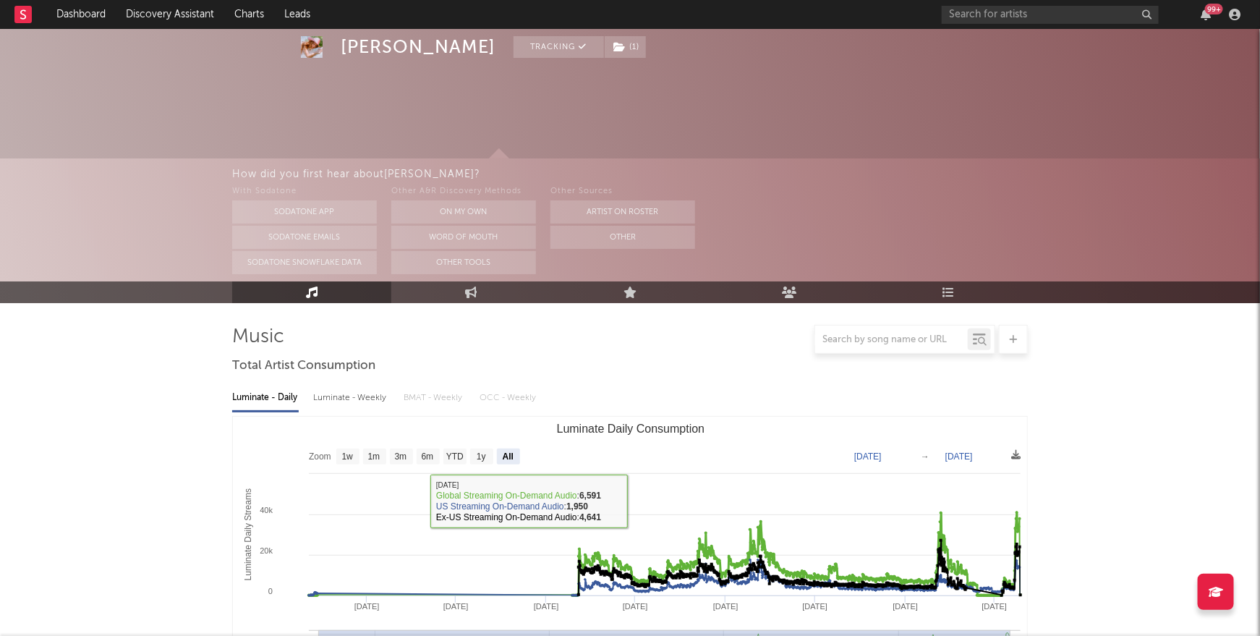
scroll to position [0, 0]
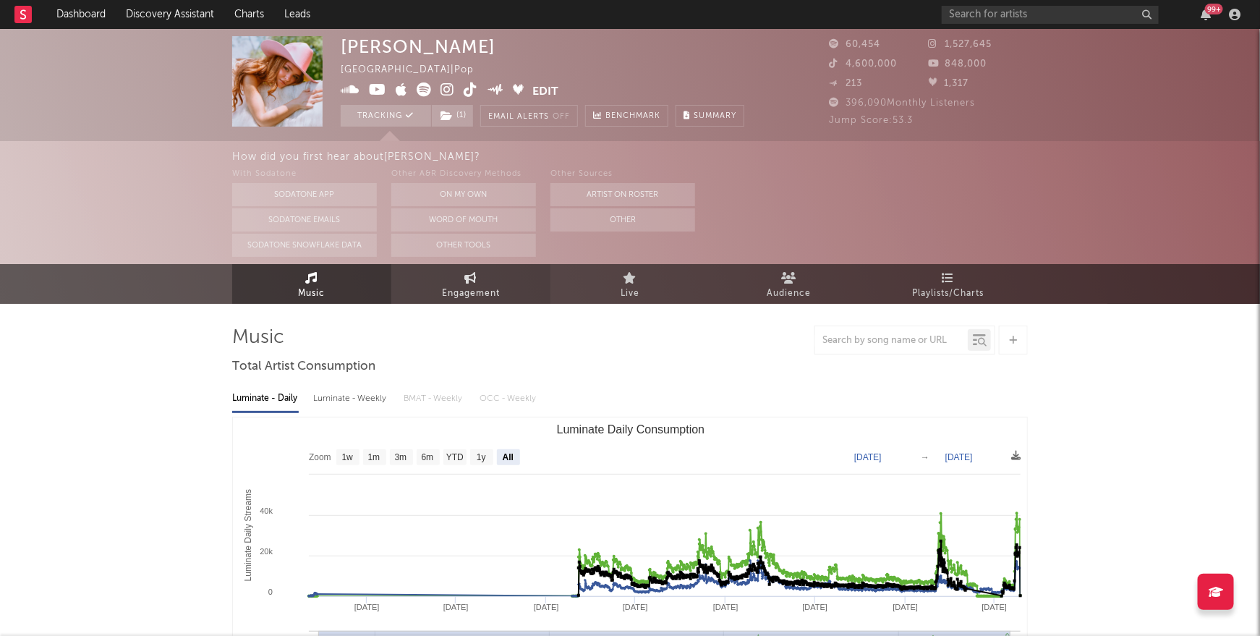
click at [443, 278] on link "Engagement" at bounding box center [470, 284] width 159 height 40
select select "1w"
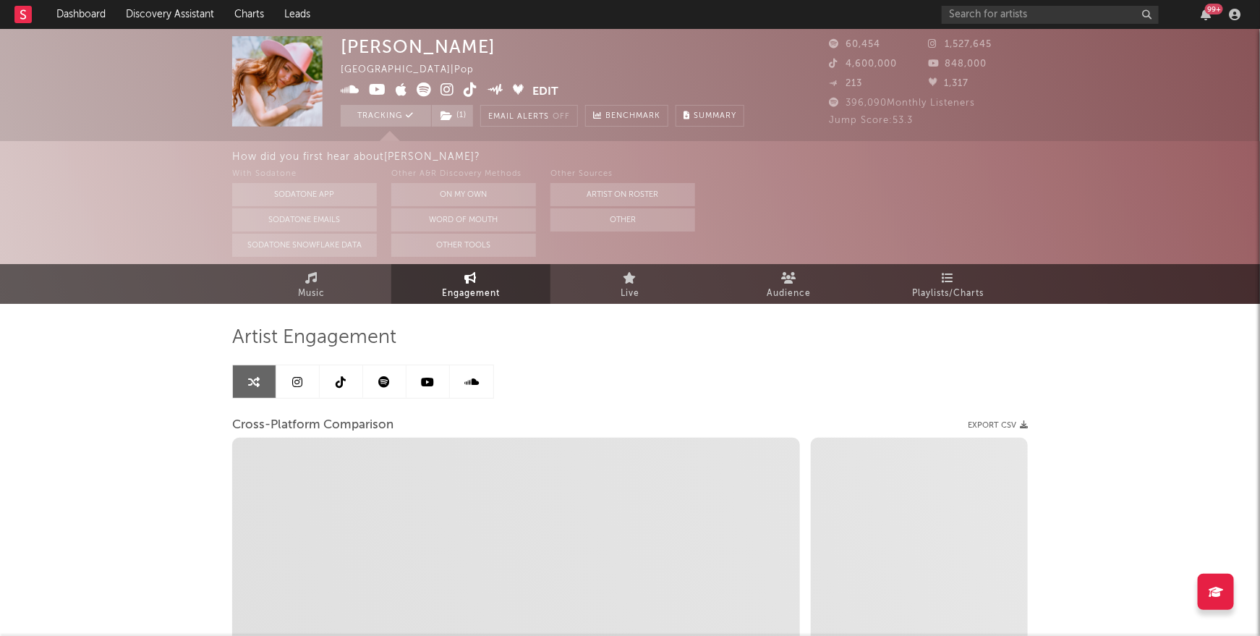
click at [383, 376] on icon at bounding box center [385, 382] width 12 height 12
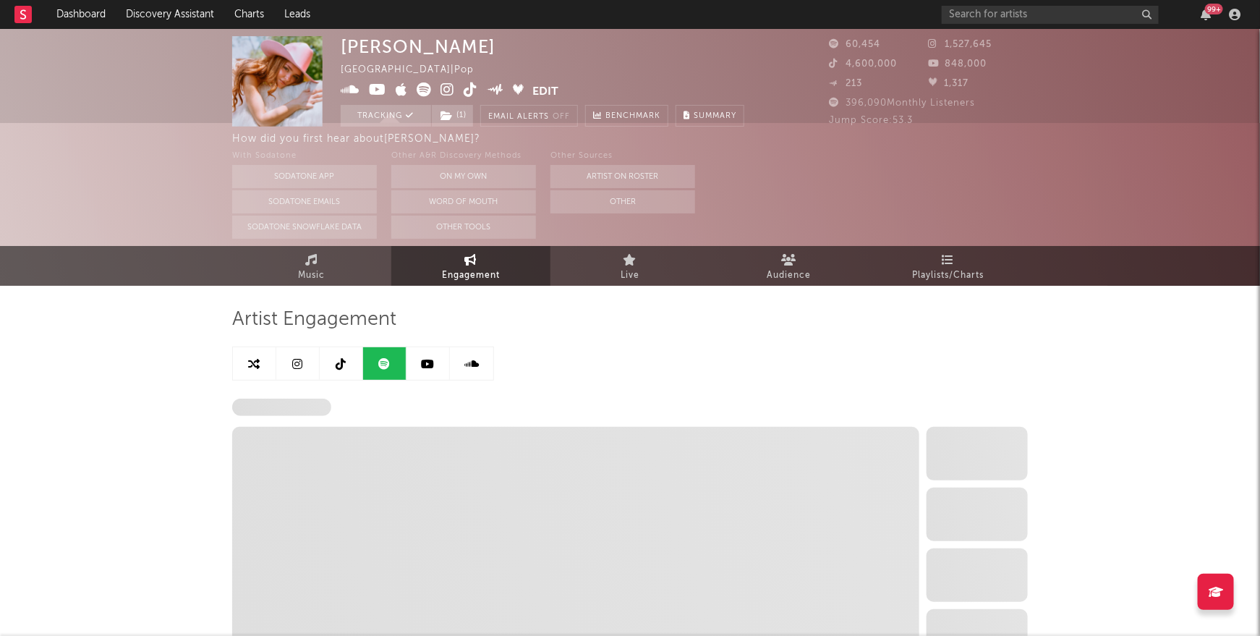
select select "6m"
select select "1w"
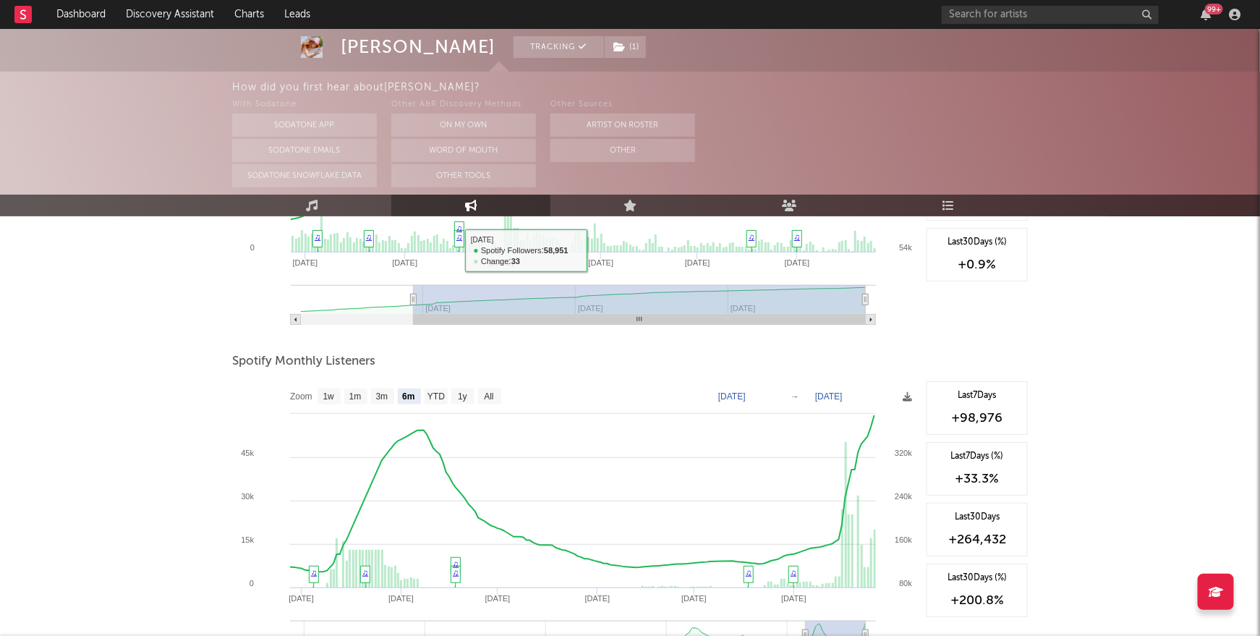
scroll to position [462, 0]
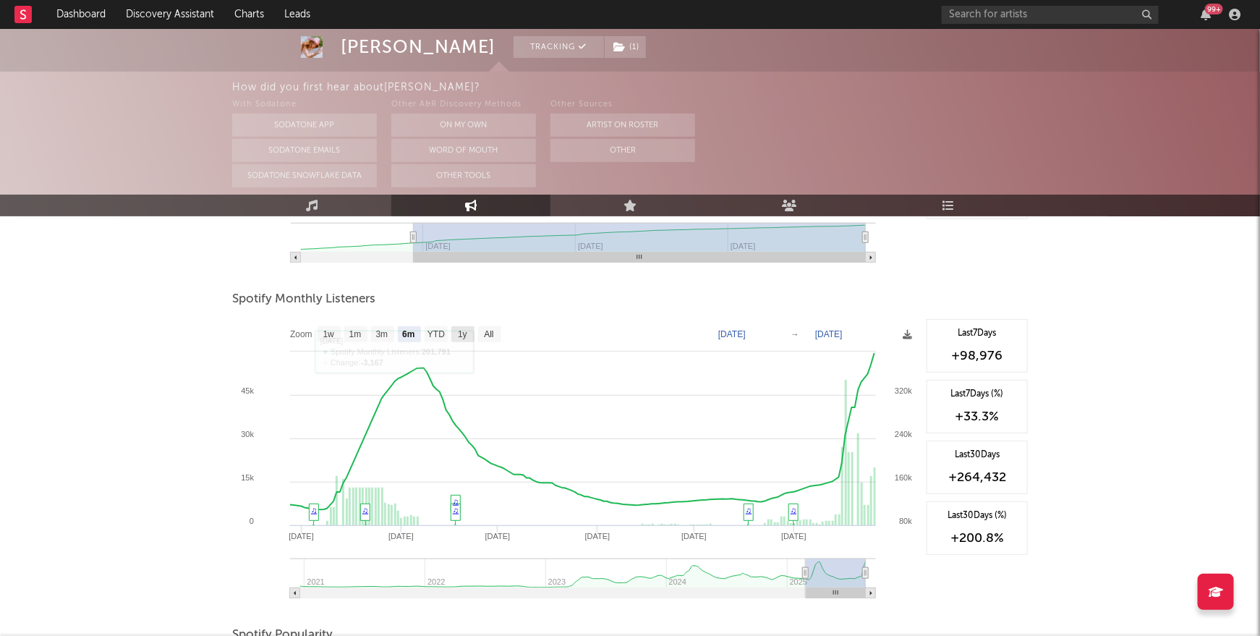
click at [463, 336] on text "1y" at bounding box center [462, 335] width 9 height 10
select select "1y"
type input "2024-08-26"
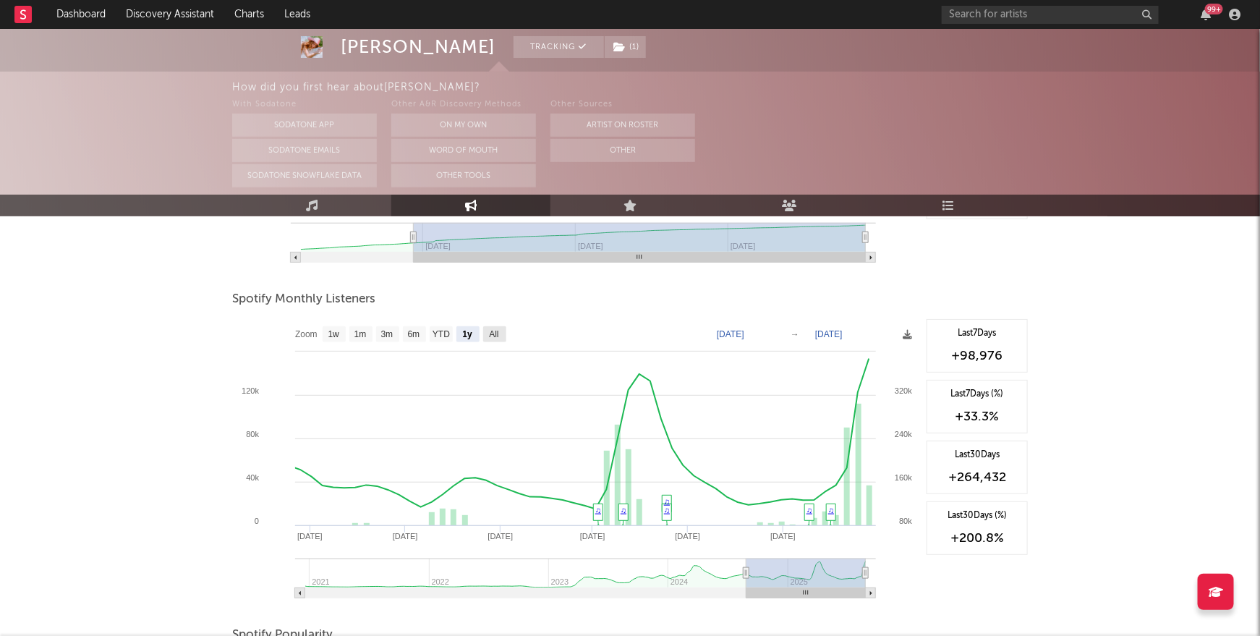
click at [490, 338] on text "All" at bounding box center [493, 335] width 9 height 10
select select "All"
type input "2020-12-01"
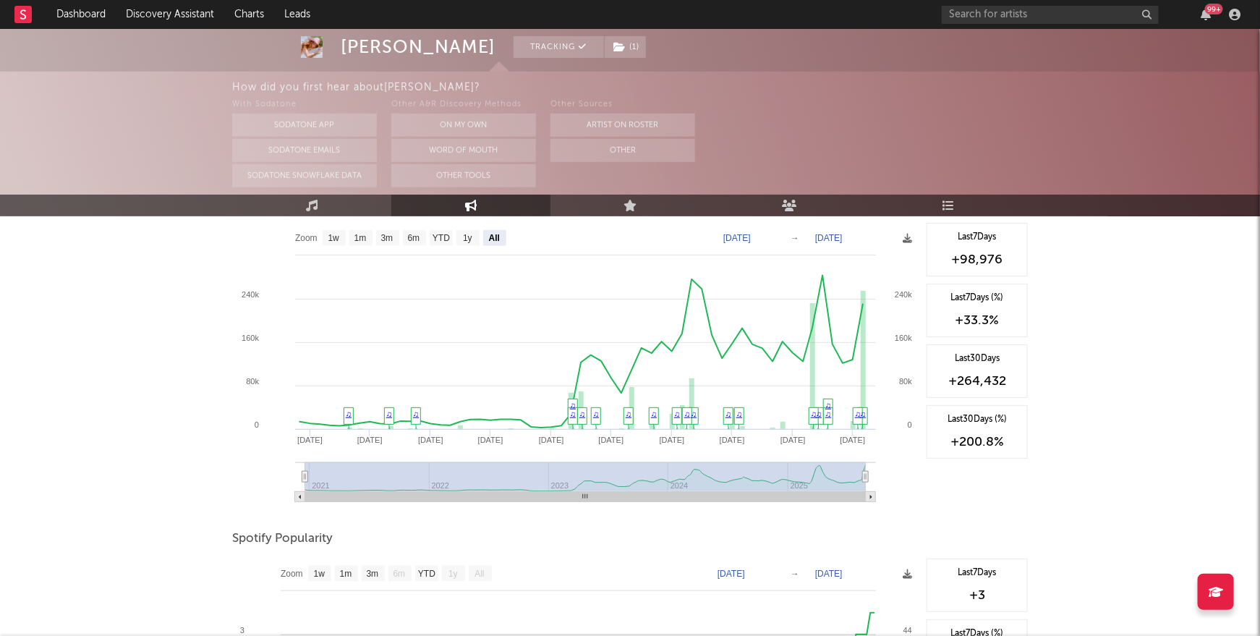
scroll to position [785, 0]
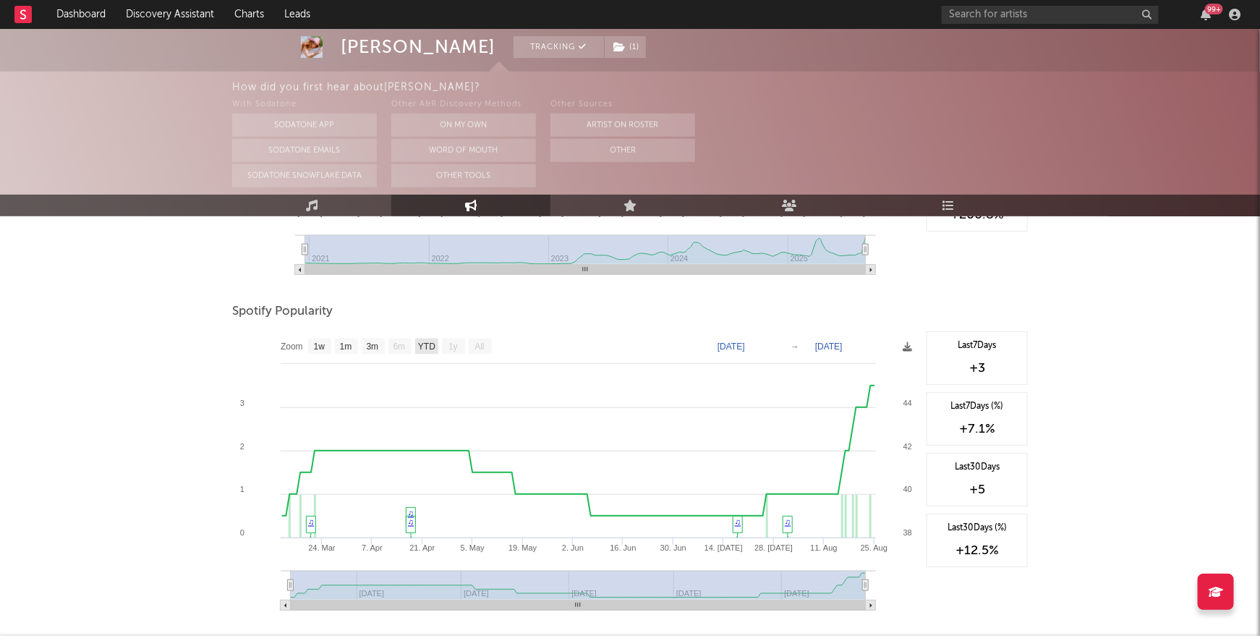
click at [429, 351] on rect at bounding box center [426, 347] width 23 height 16
click at [428, 349] on text "YTD" at bounding box center [425, 347] width 17 height 10
select select "YTD"
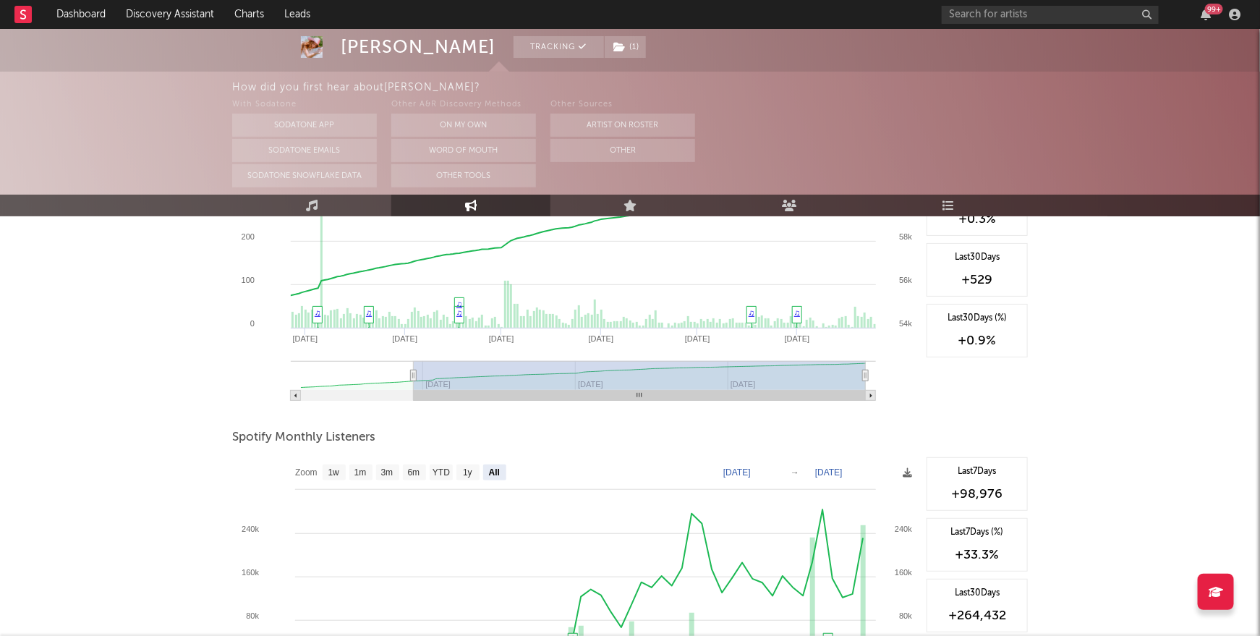
scroll to position [0, 0]
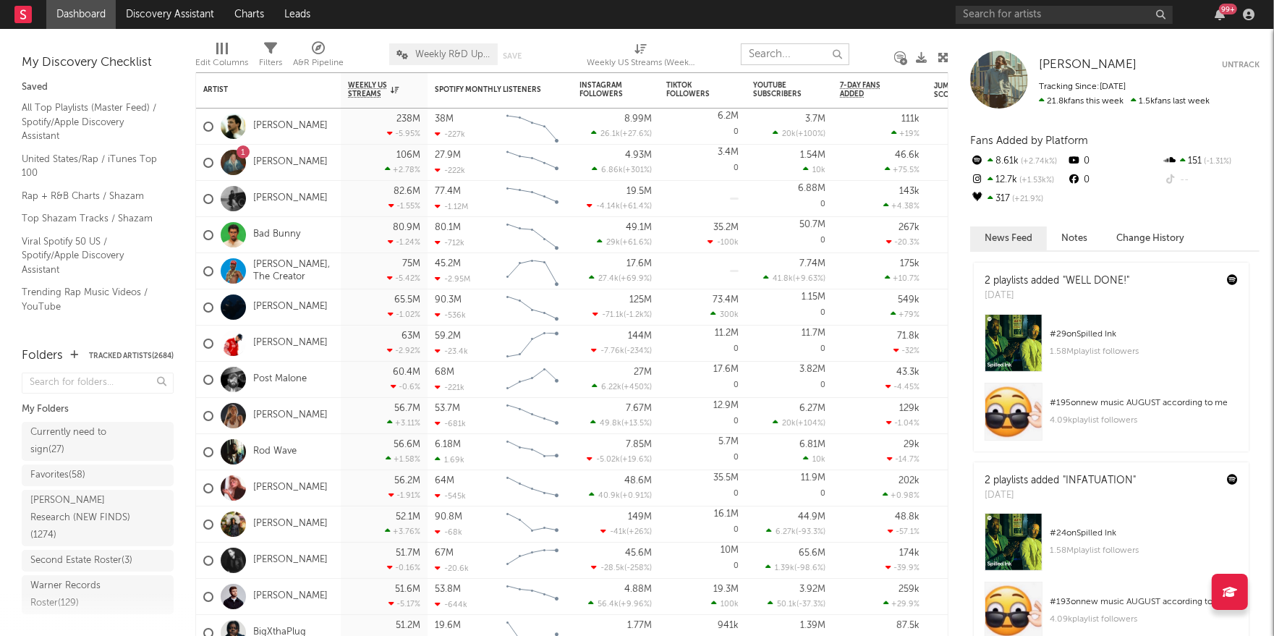
click at [797, 61] on input "text" at bounding box center [795, 54] width 109 height 22
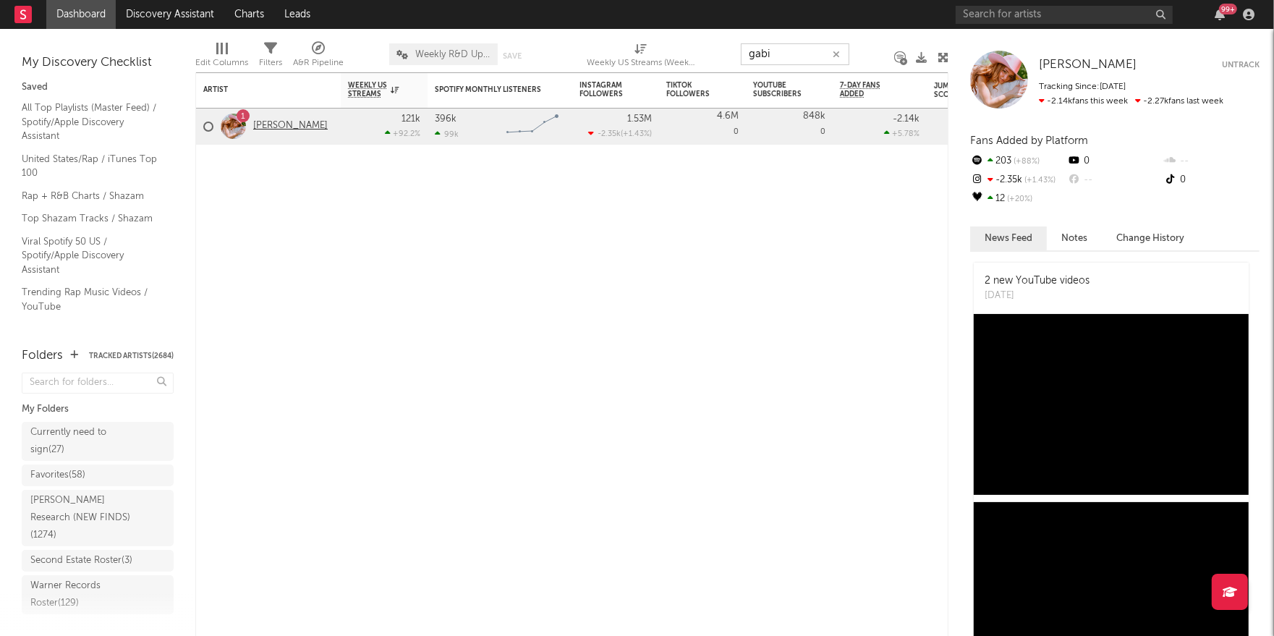
type input "gabi"
click at [282, 130] on link "[PERSON_NAME]" at bounding box center [290, 126] width 75 height 12
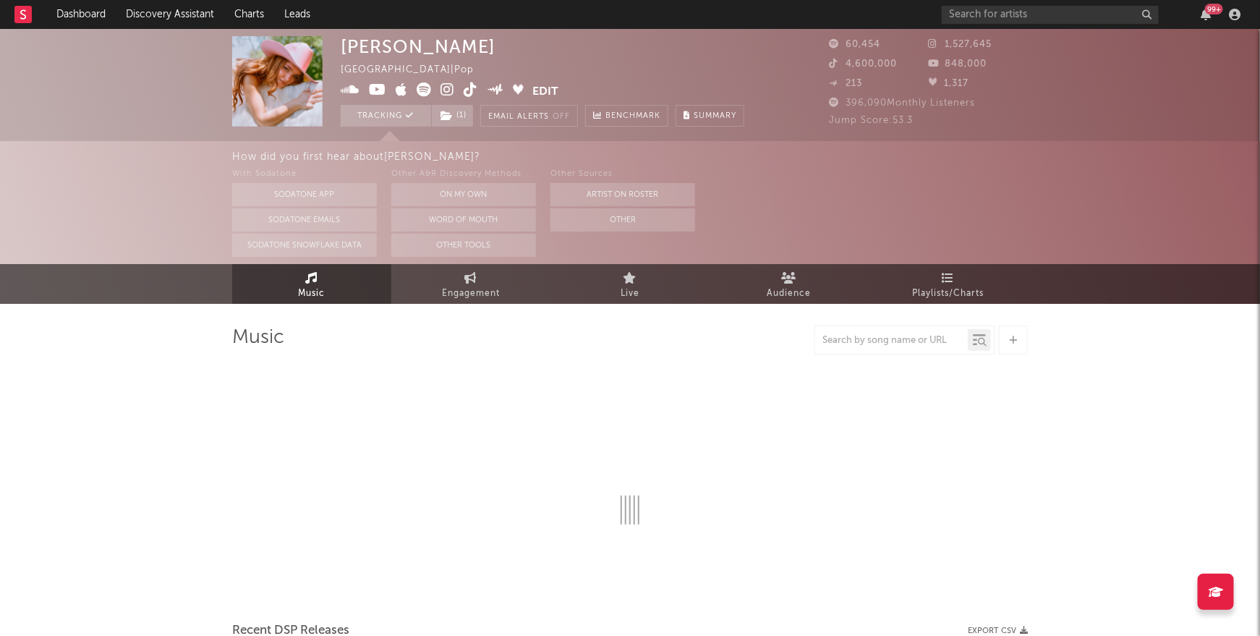
select select "6m"
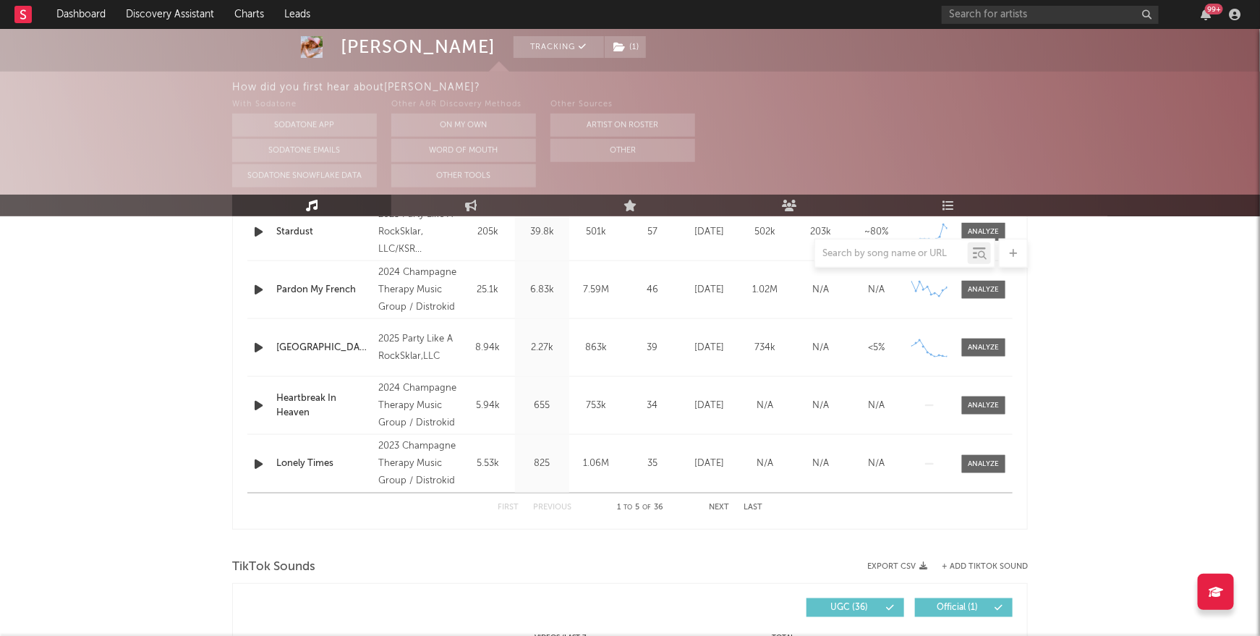
scroll to position [540, 0]
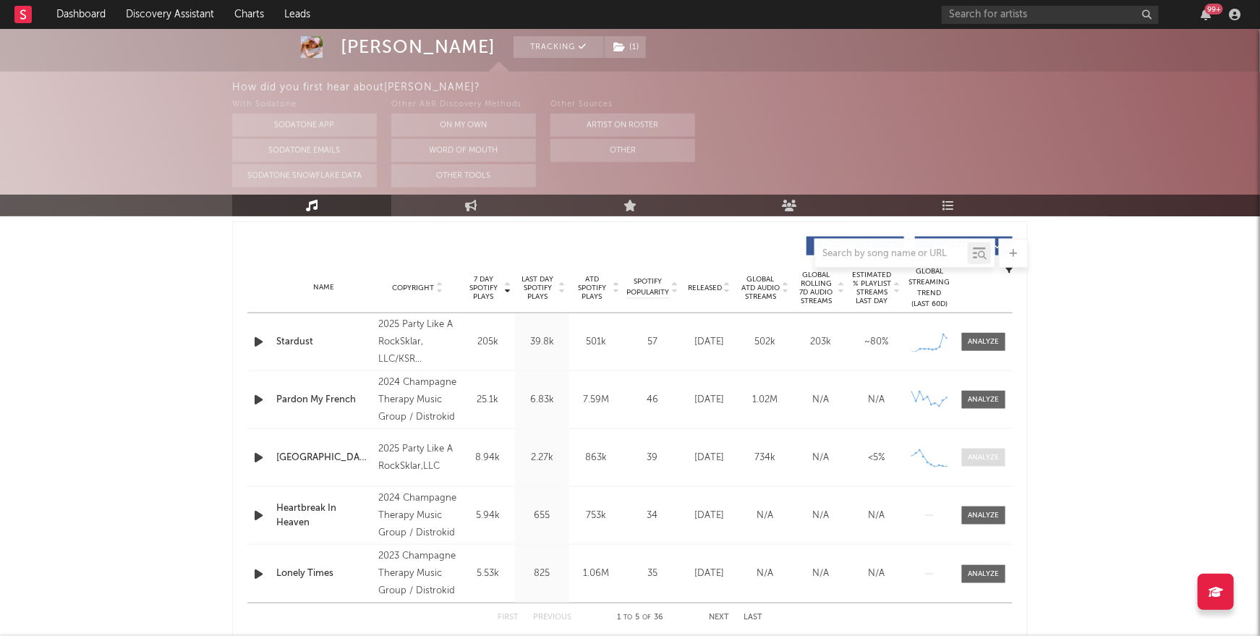
click at [979, 459] on div at bounding box center [984, 457] width 31 height 11
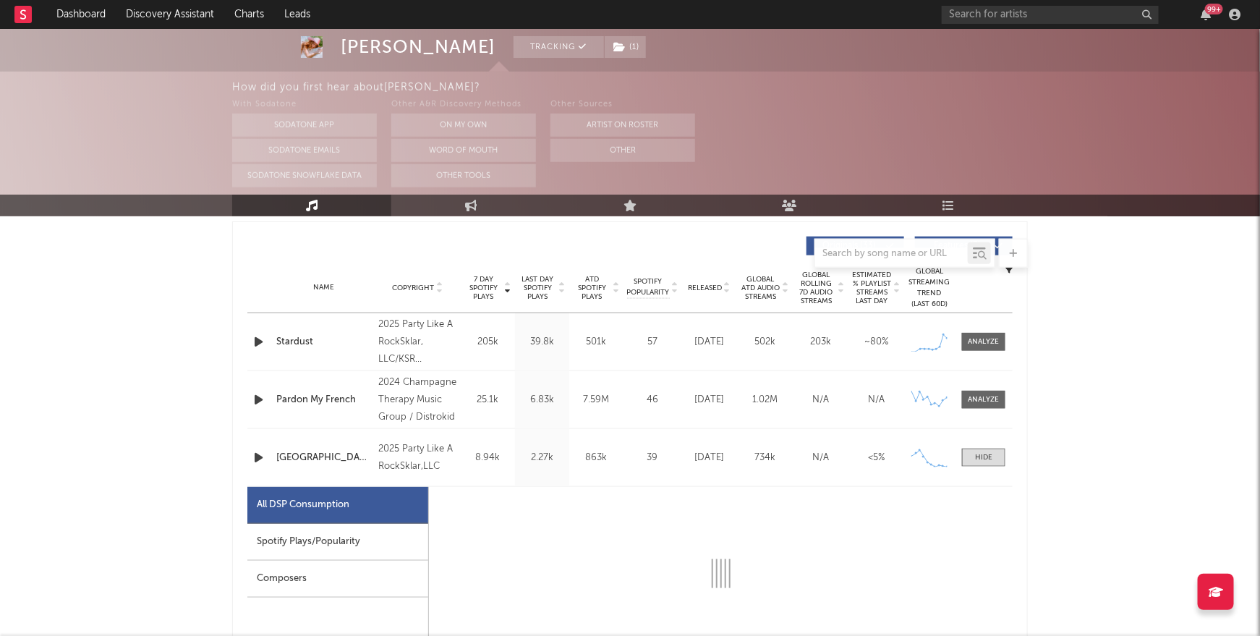
select select "1w"
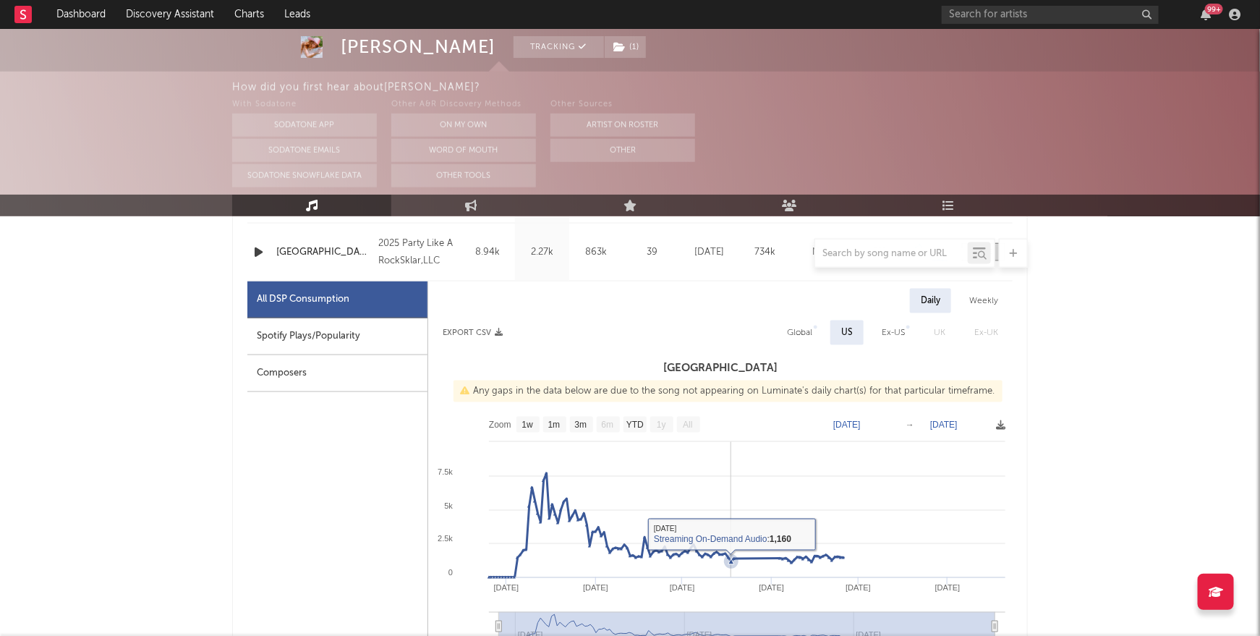
scroll to position [768, 0]
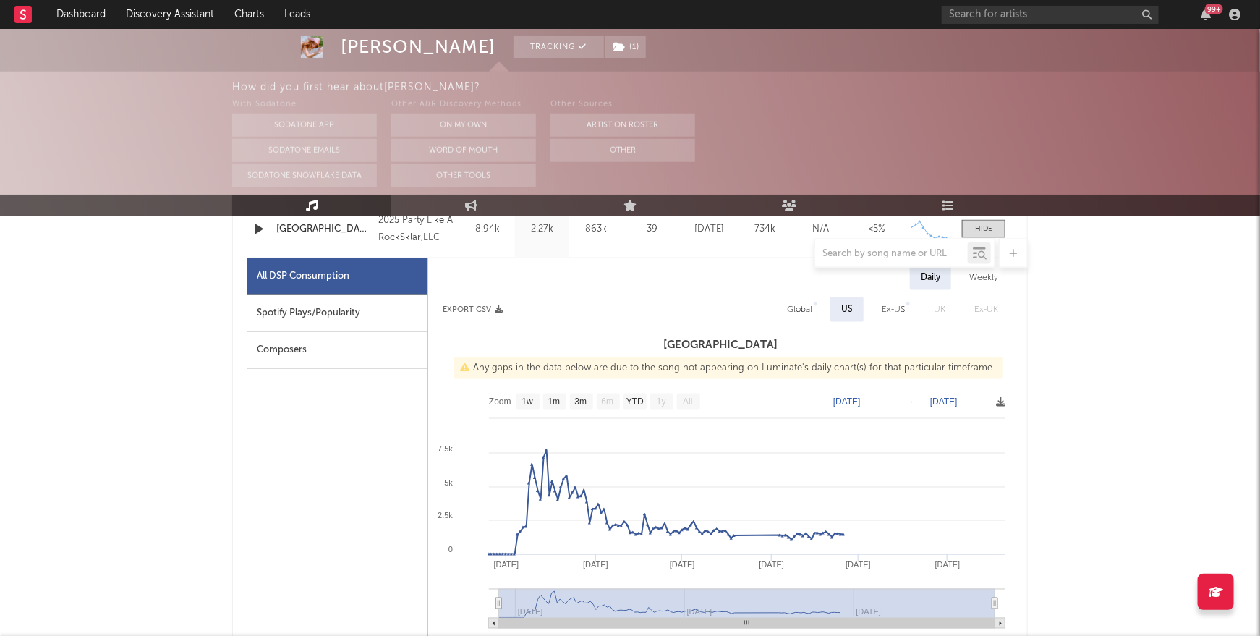
click at [806, 308] on div "Global" at bounding box center [799, 309] width 25 height 17
select select "1w"
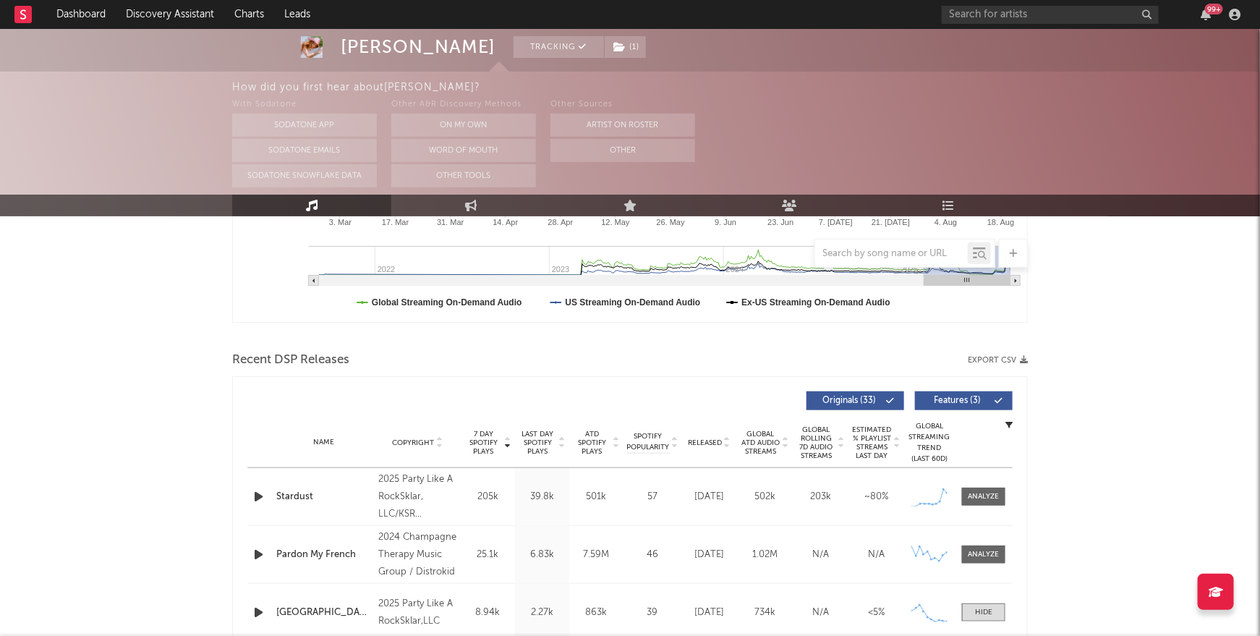
scroll to position [109, 0]
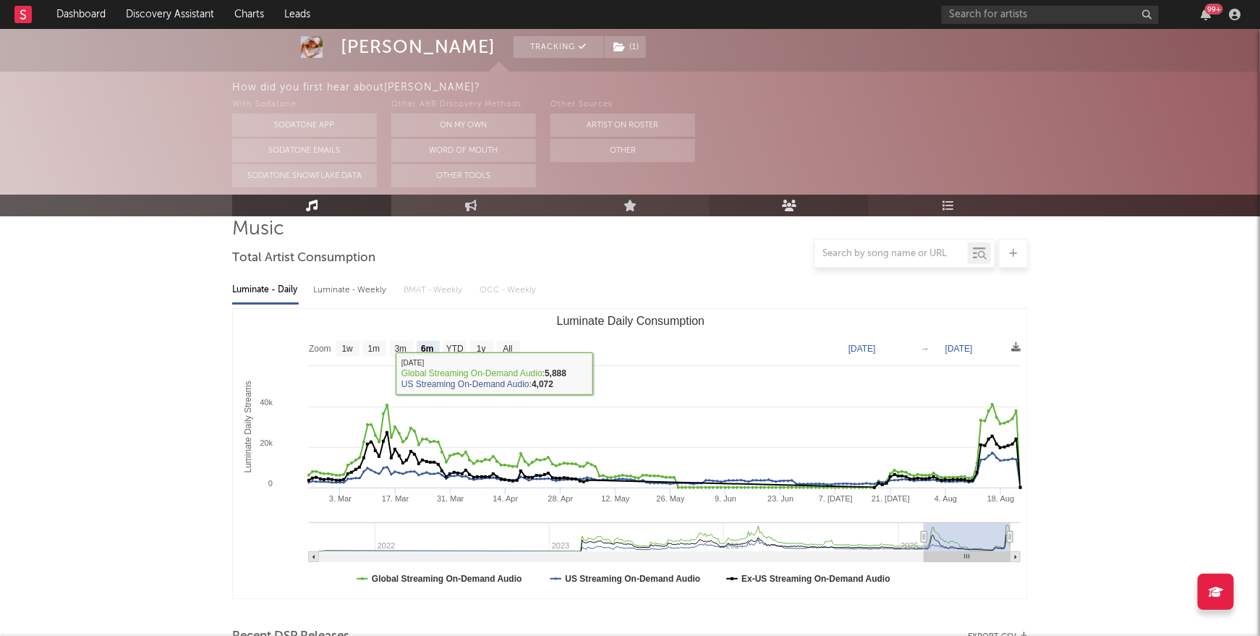
click at [785, 213] on link "Audience" at bounding box center [789, 206] width 159 height 22
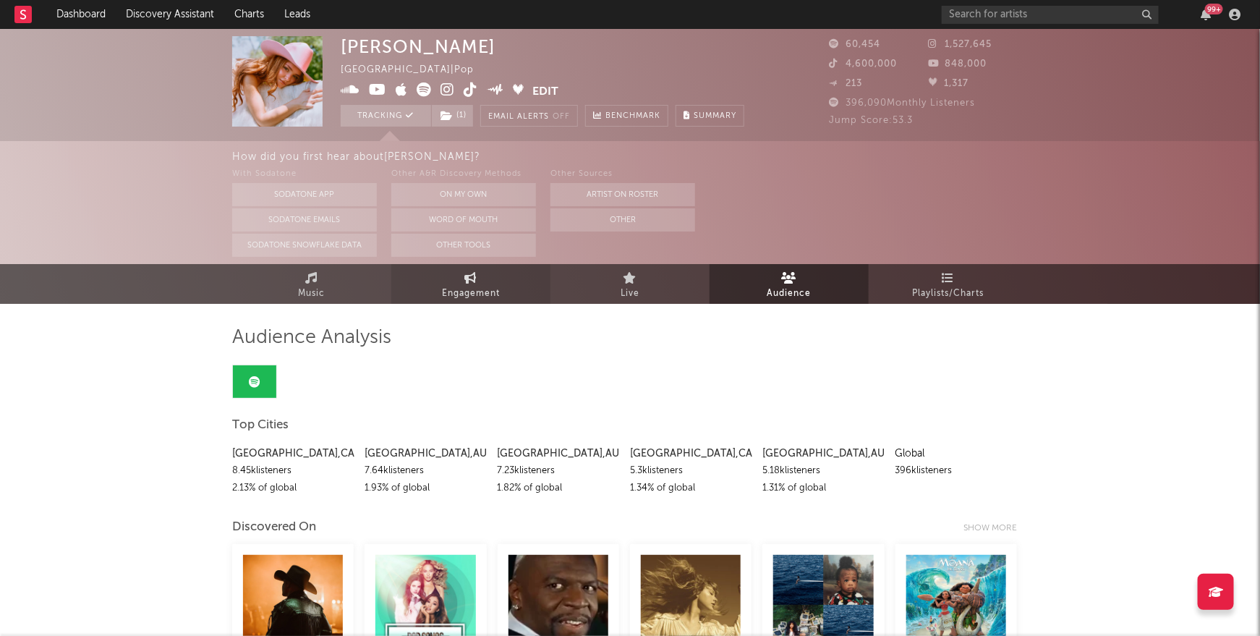
click at [449, 289] on span "Engagement" at bounding box center [471, 293] width 58 height 17
select select "1w"
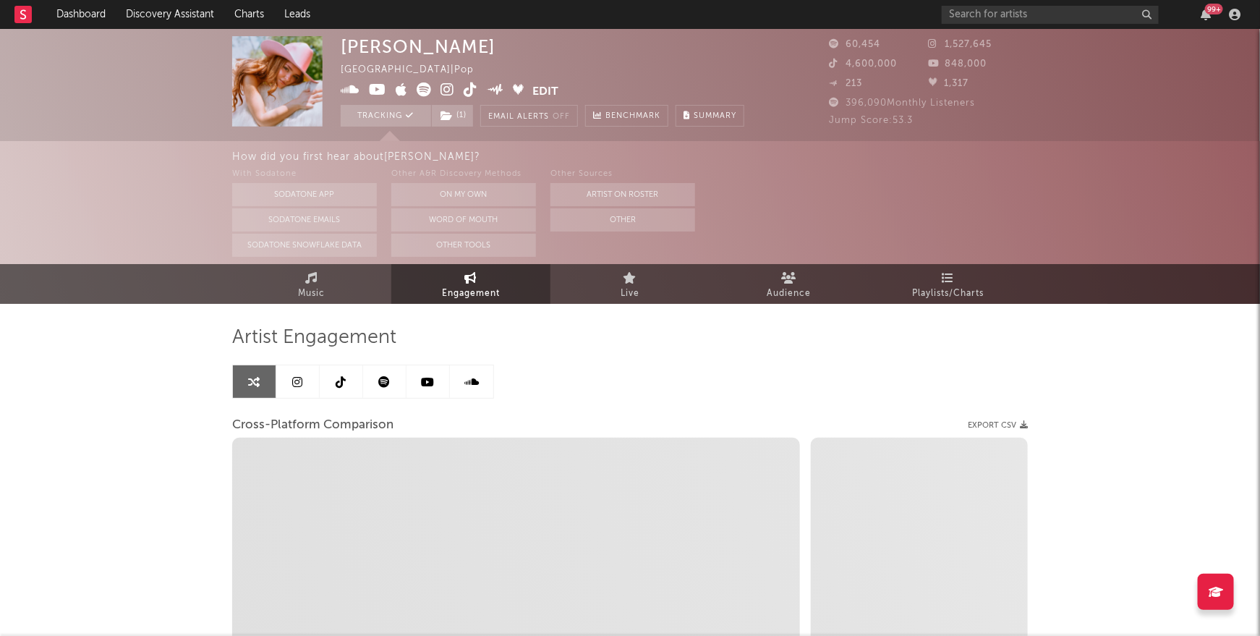
click at [383, 381] on icon at bounding box center [385, 382] width 12 height 12
select select "6m"
select select "1w"
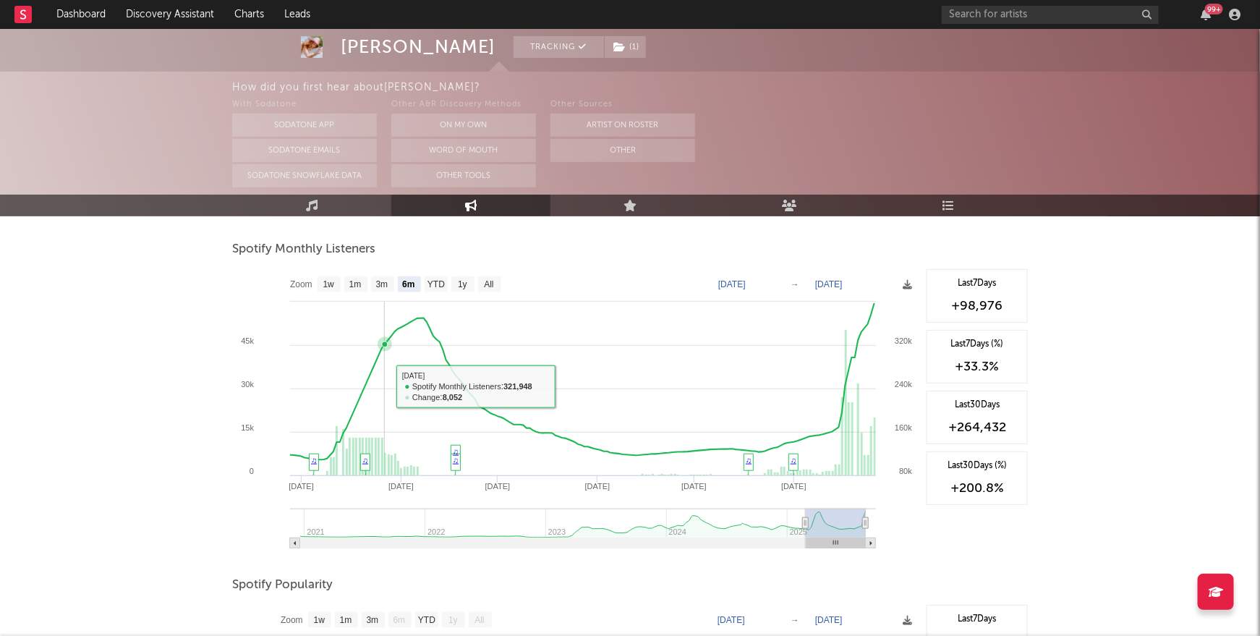
scroll to position [518, 0]
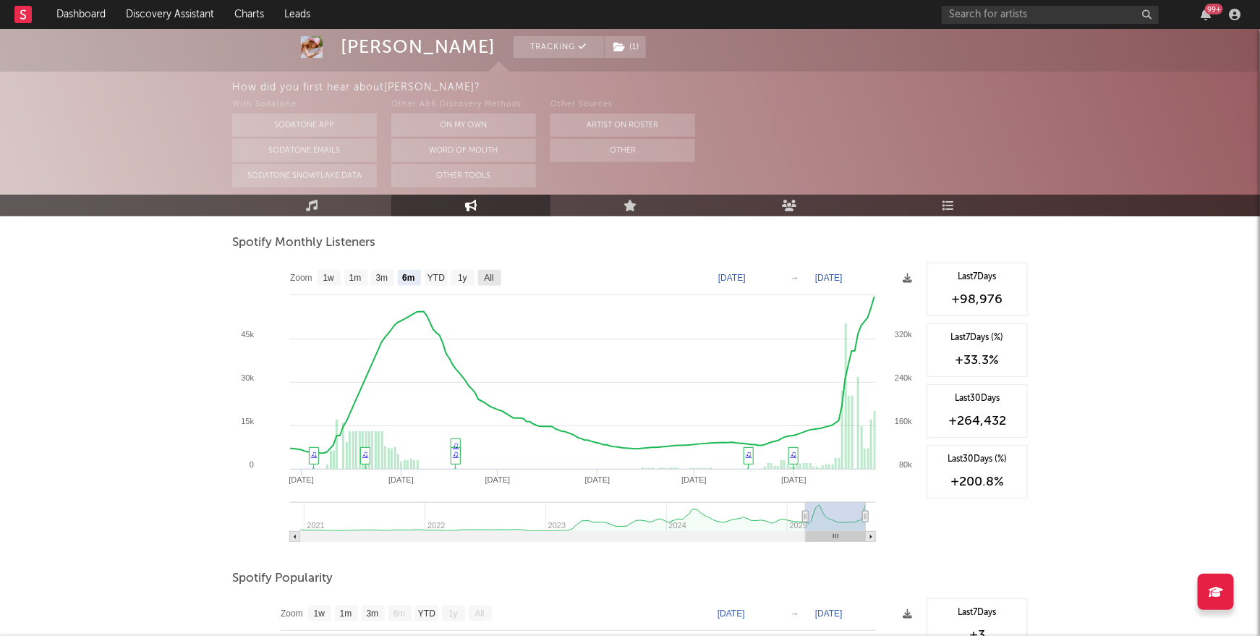
click at [493, 274] on text "All" at bounding box center [488, 278] width 9 height 10
select select "All"
type input "2020-12-01"
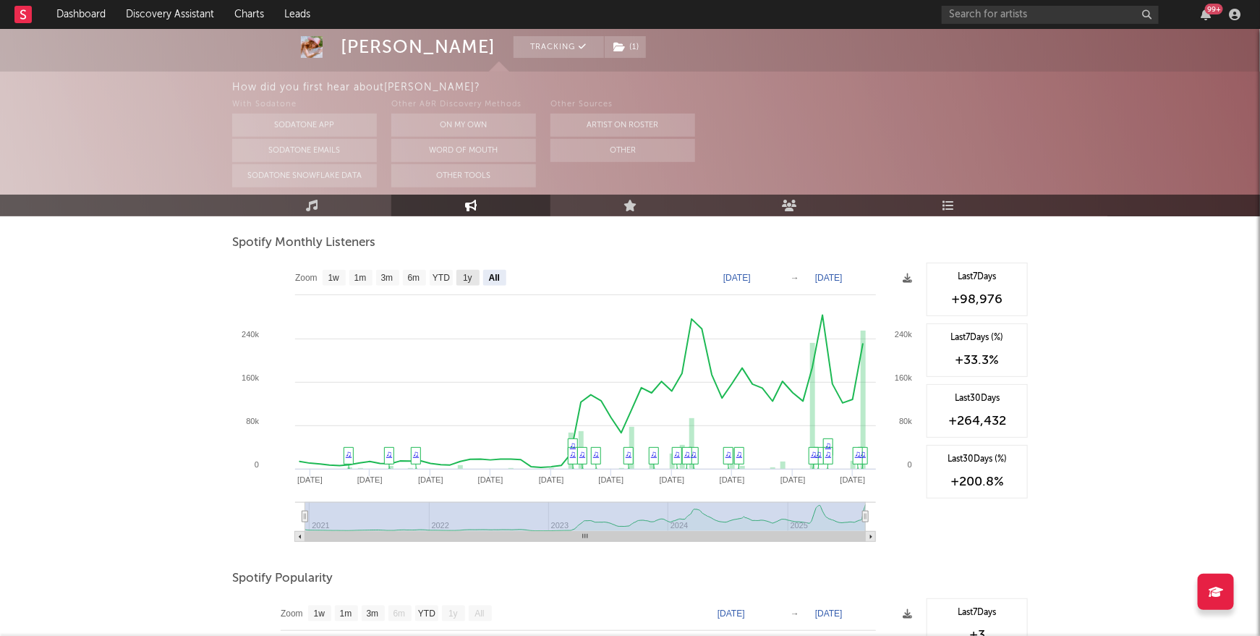
click at [465, 280] on text "1y" at bounding box center [467, 278] width 9 height 10
select select "1y"
type input "2024-08-26"
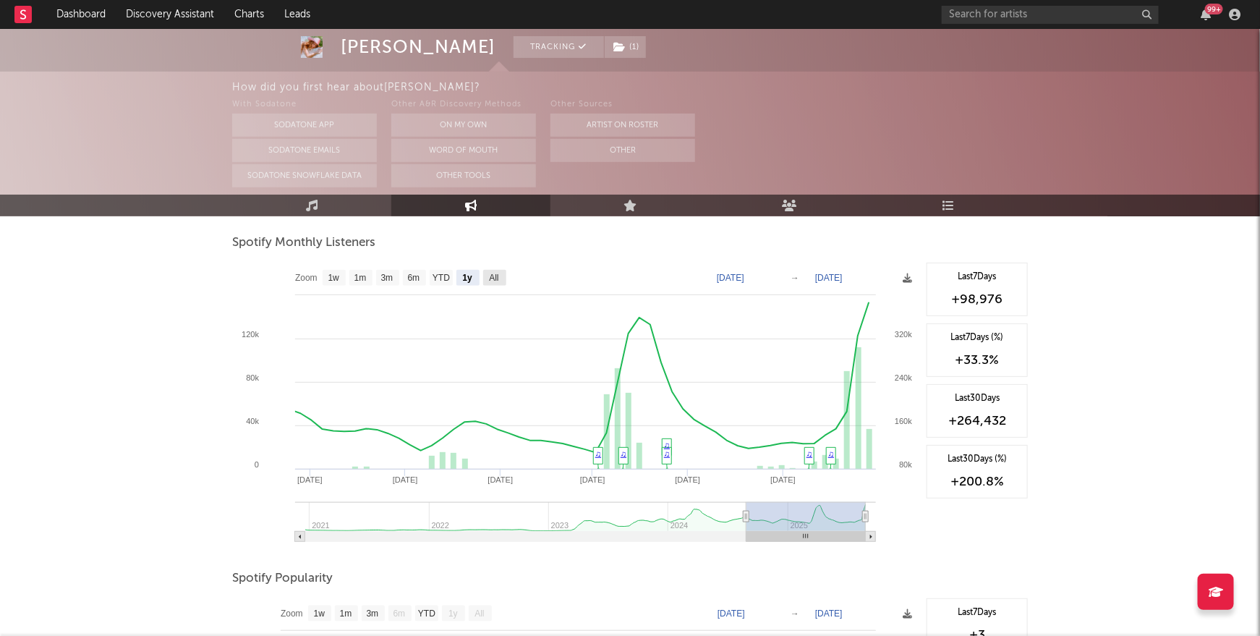
click at [492, 278] on text "All" at bounding box center [493, 278] width 9 height 10
select select "All"
type input "2020-12-01"
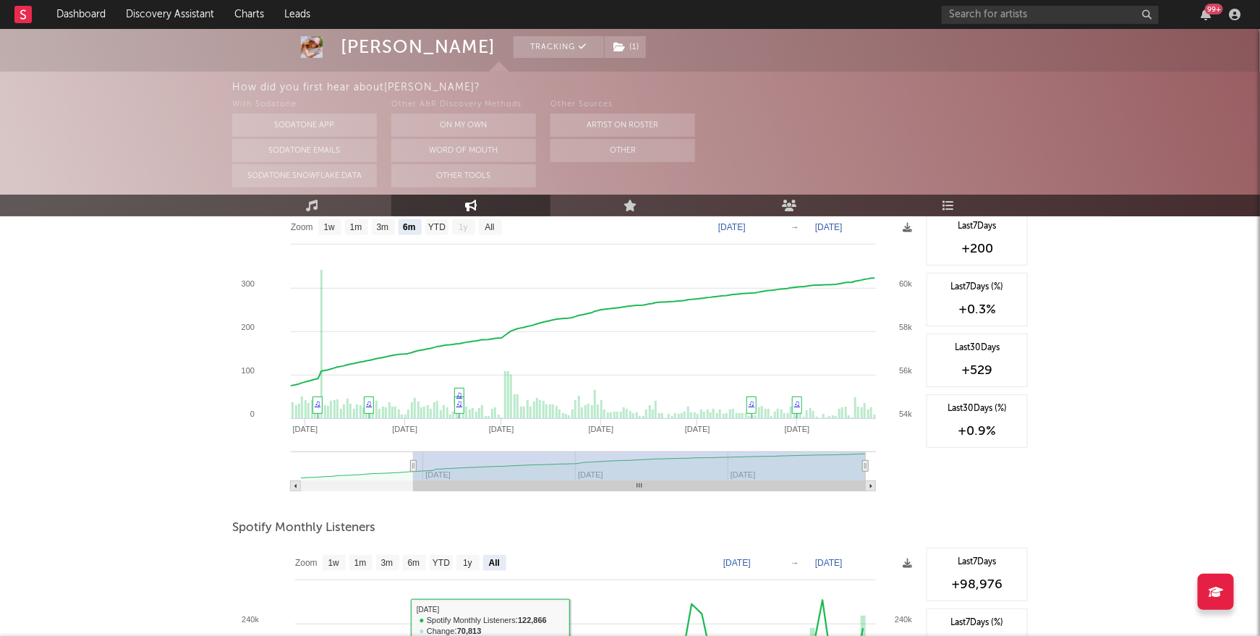
scroll to position [0, 0]
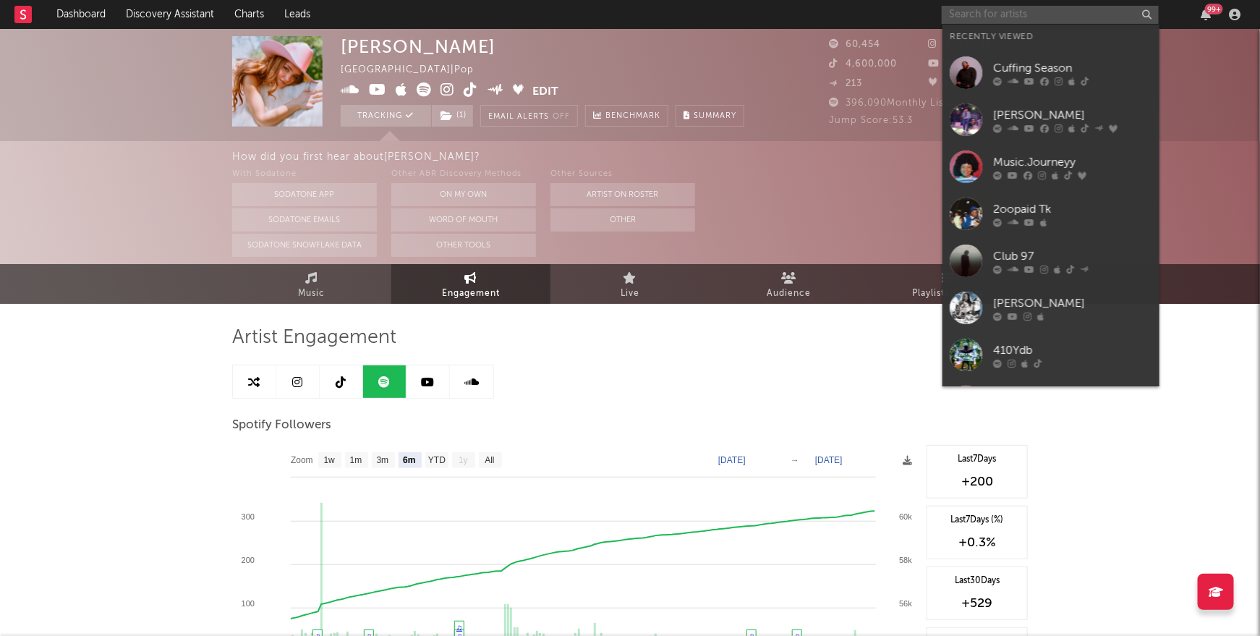
click at [1038, 12] on input "text" at bounding box center [1050, 15] width 217 height 18
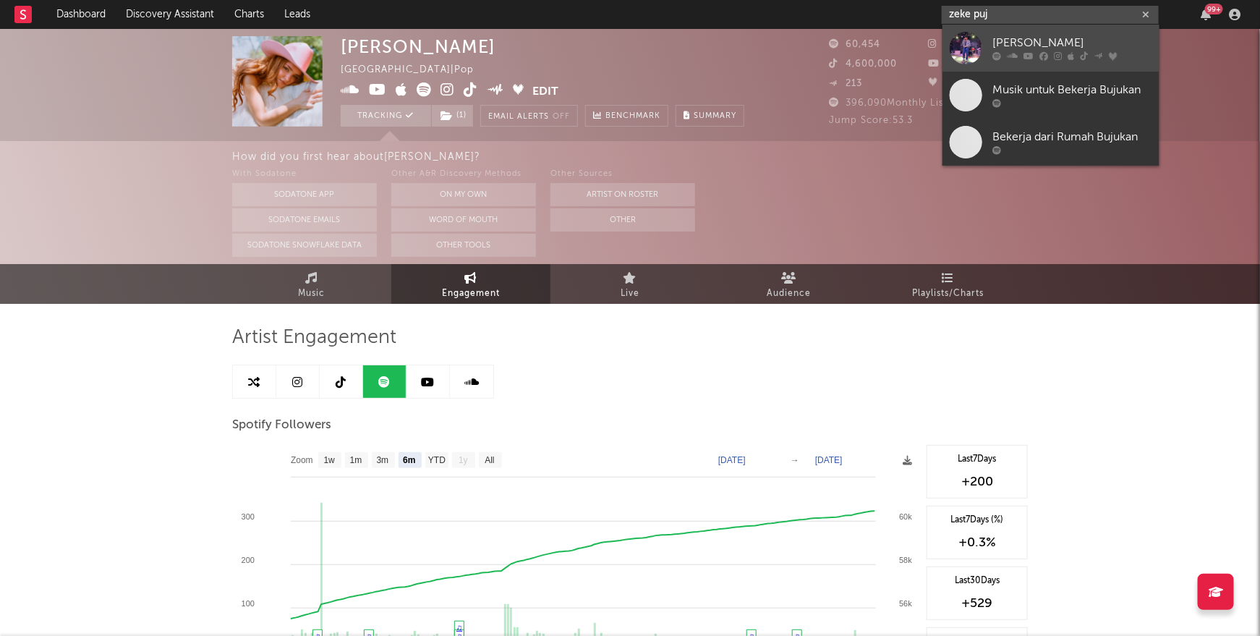
type input "zeke puj"
click at [1050, 33] on link "[PERSON_NAME]" at bounding box center [1051, 48] width 217 height 47
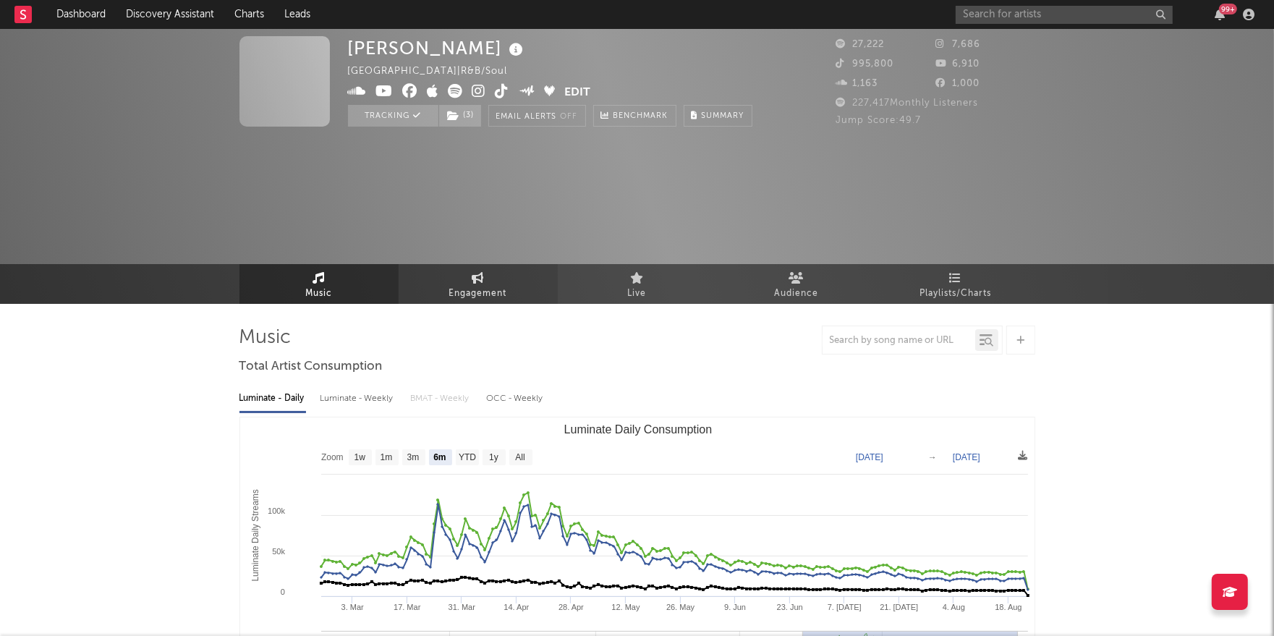
click at [477, 285] on span "Engagement" at bounding box center [478, 293] width 58 height 17
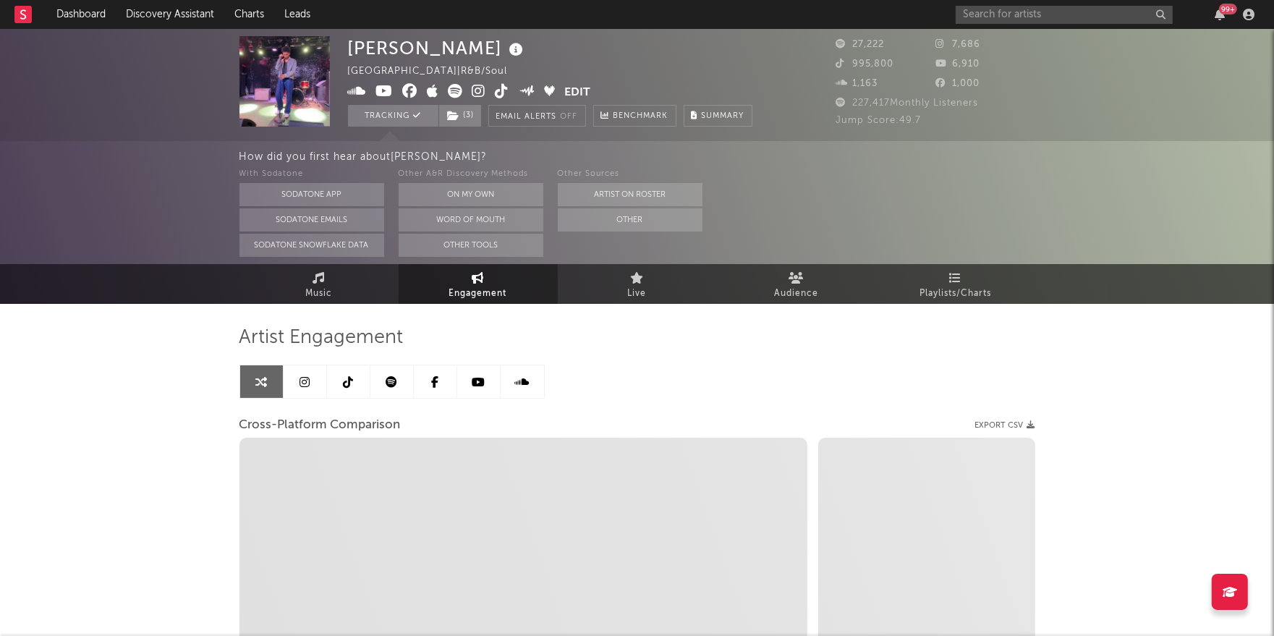
select select "1w"
click at [381, 380] on icon at bounding box center [385, 382] width 12 height 12
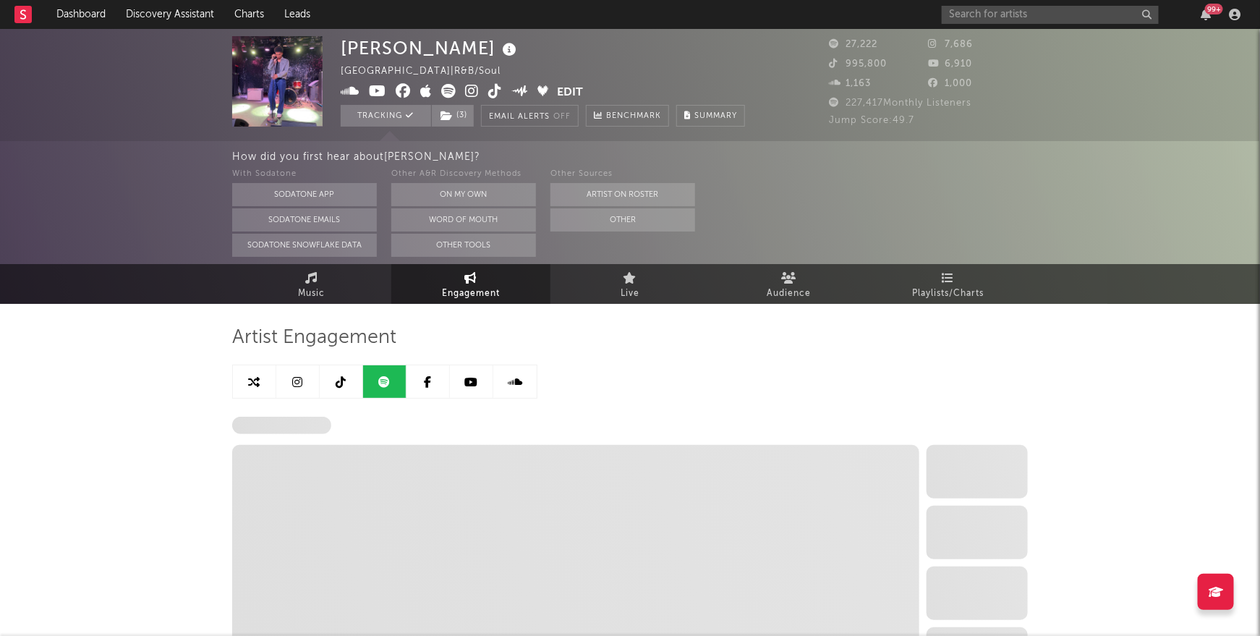
select select "6m"
select select "1w"
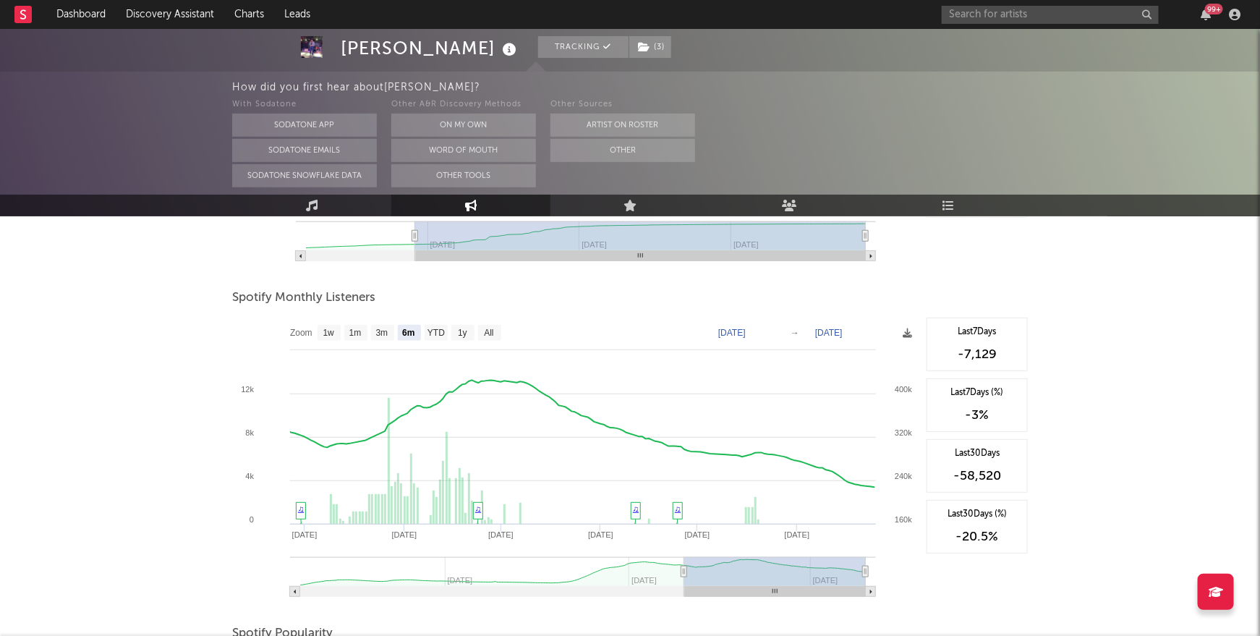
scroll to position [492, 0]
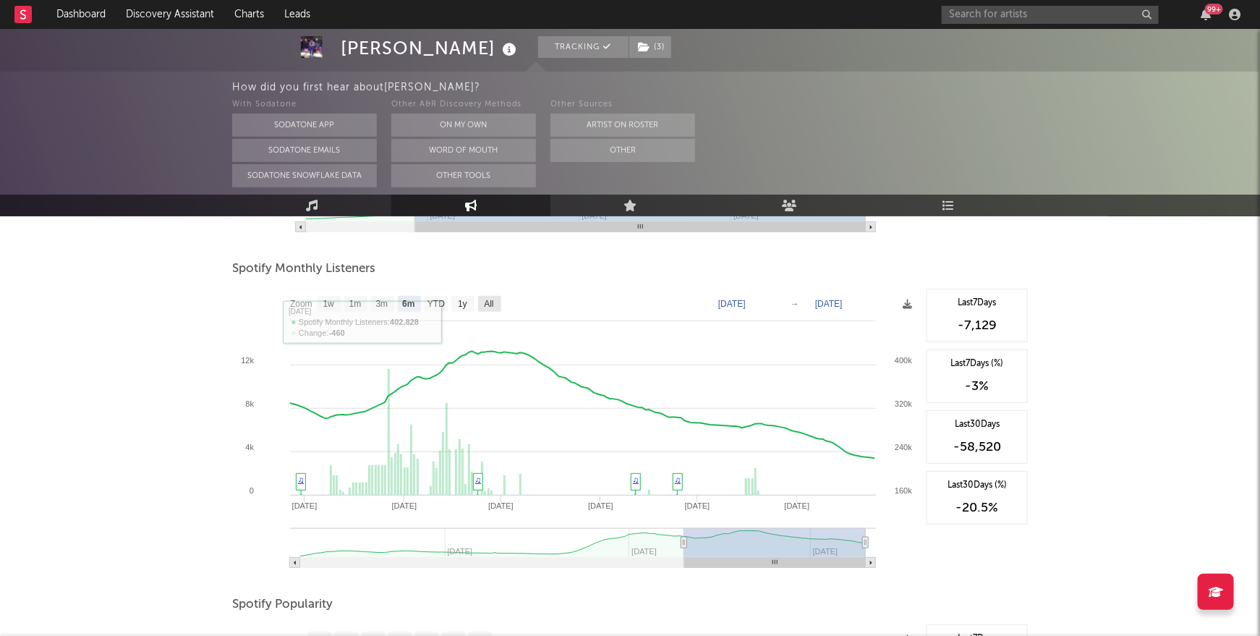
click at [491, 306] on text "All" at bounding box center [488, 305] width 9 height 10
select select "All"
type input "2024-02-05"
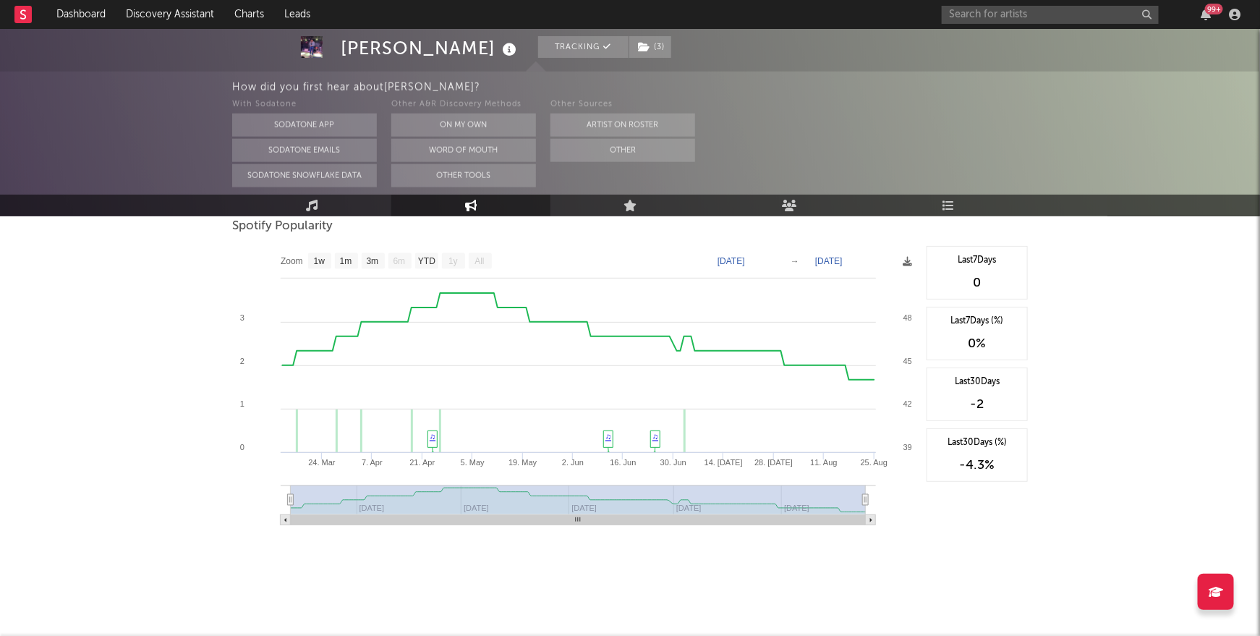
scroll to position [0, 0]
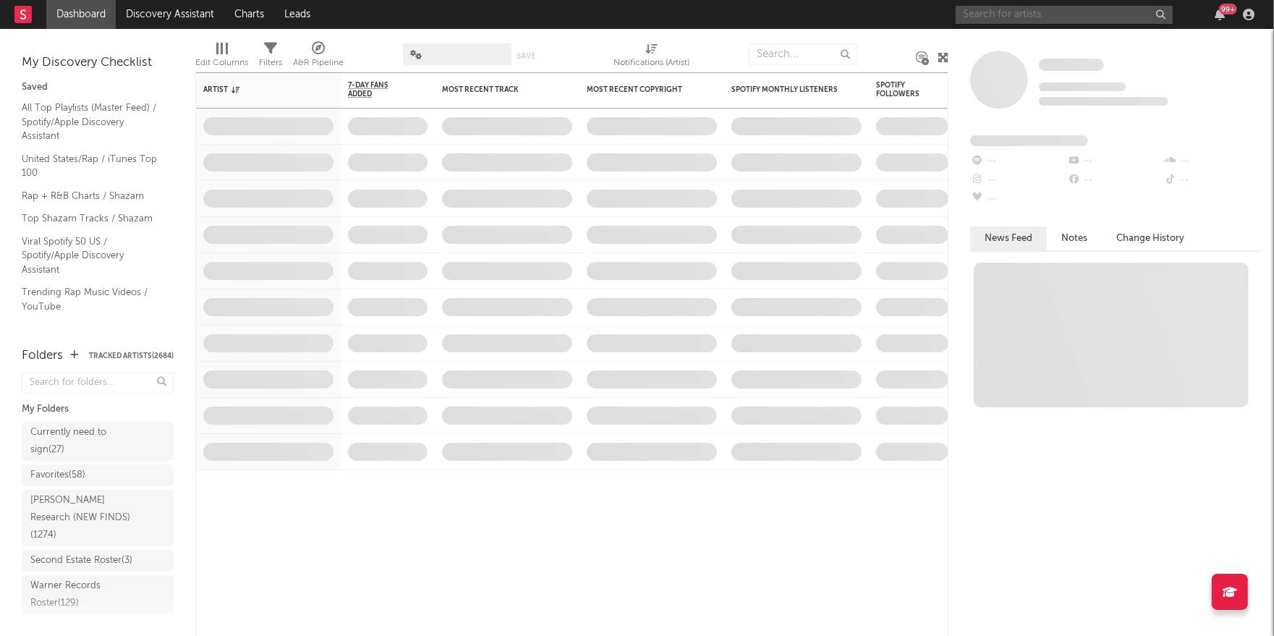
click at [1006, 9] on input "text" at bounding box center [1064, 15] width 217 height 18
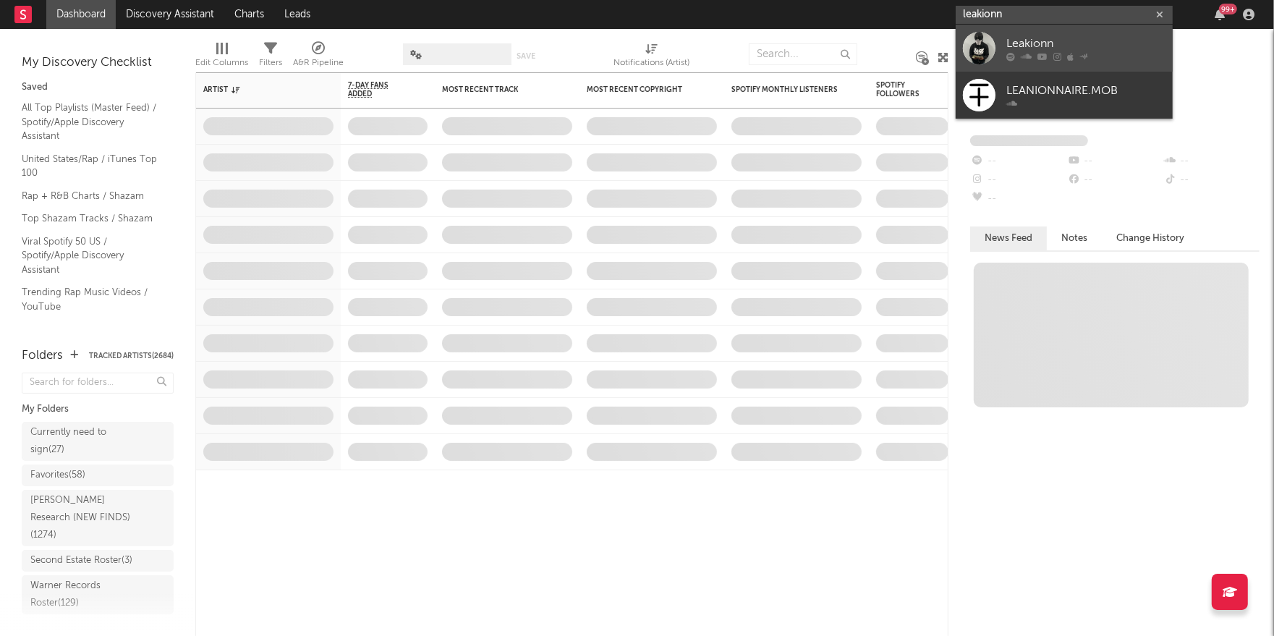
type input "leakionn"
click at [1049, 44] on div "Leakionn" at bounding box center [1085, 43] width 159 height 17
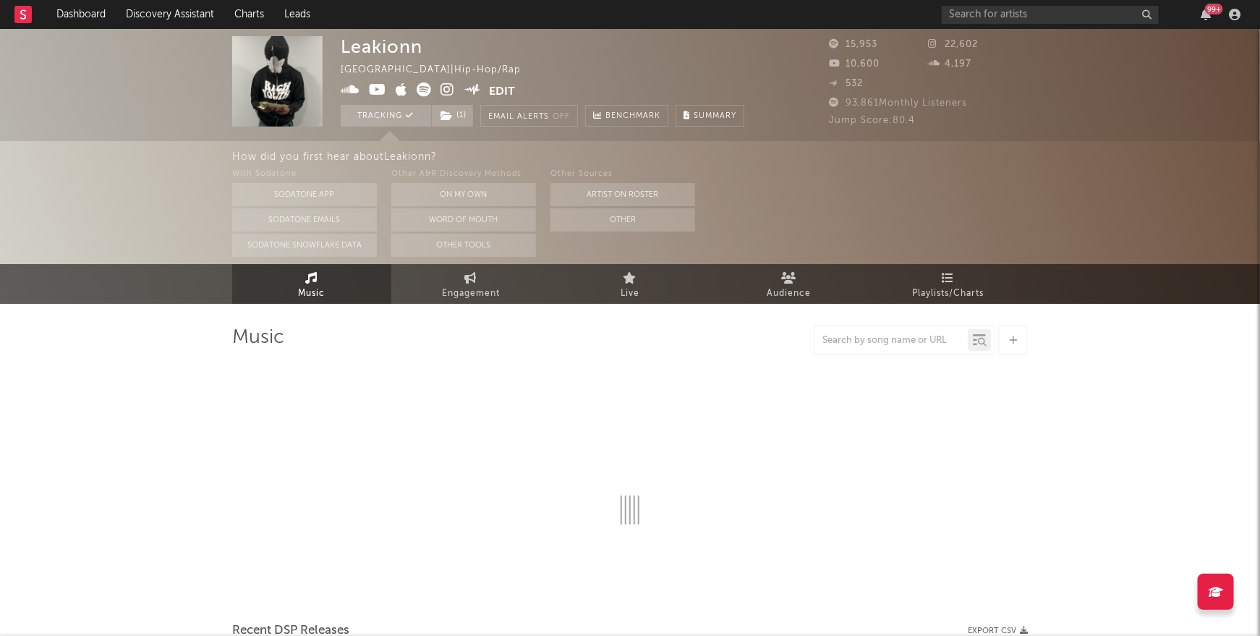
select select "6m"
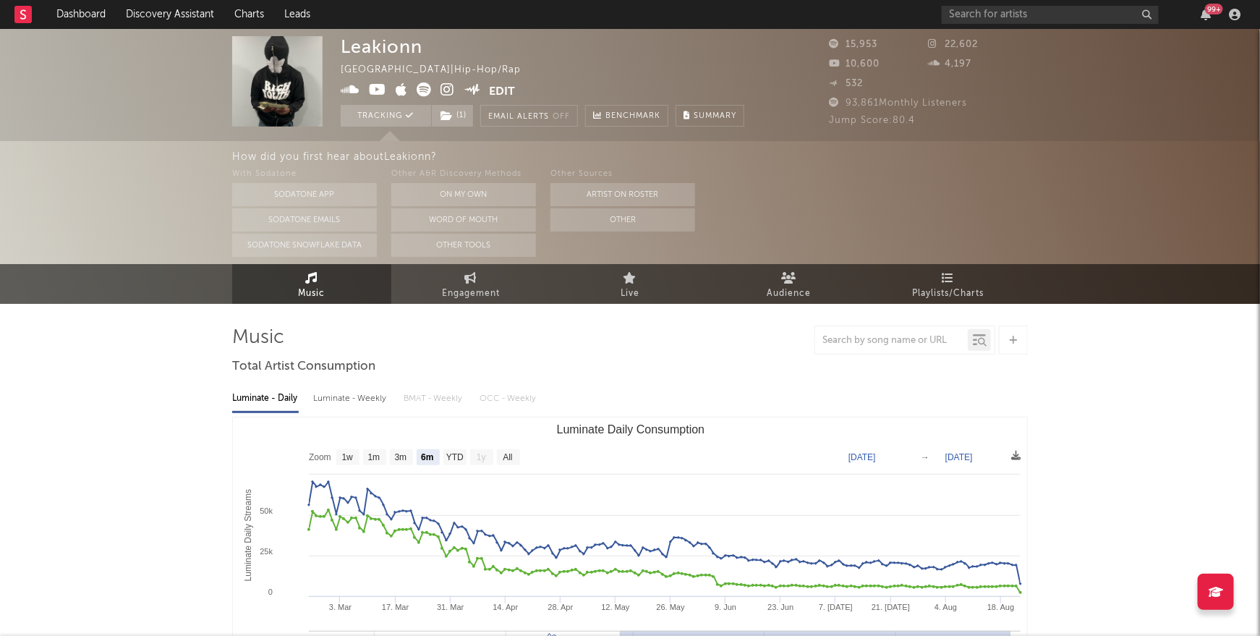
click at [427, 85] on icon at bounding box center [424, 89] width 14 height 14
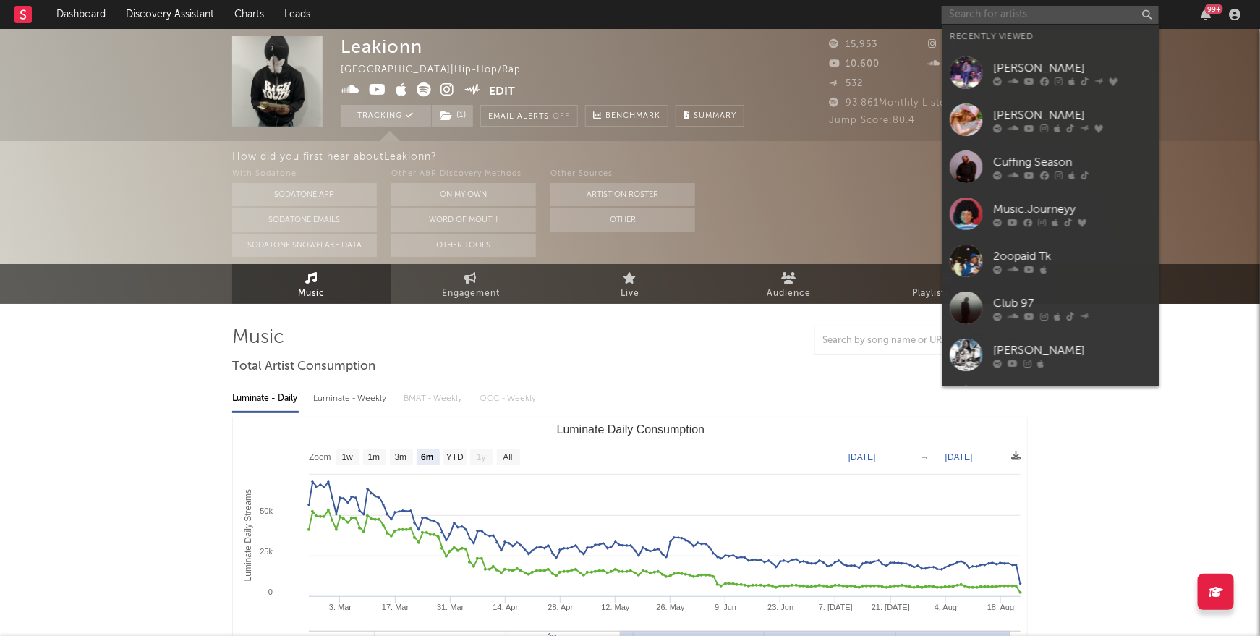
click at [1029, 19] on input "text" at bounding box center [1050, 15] width 217 height 18
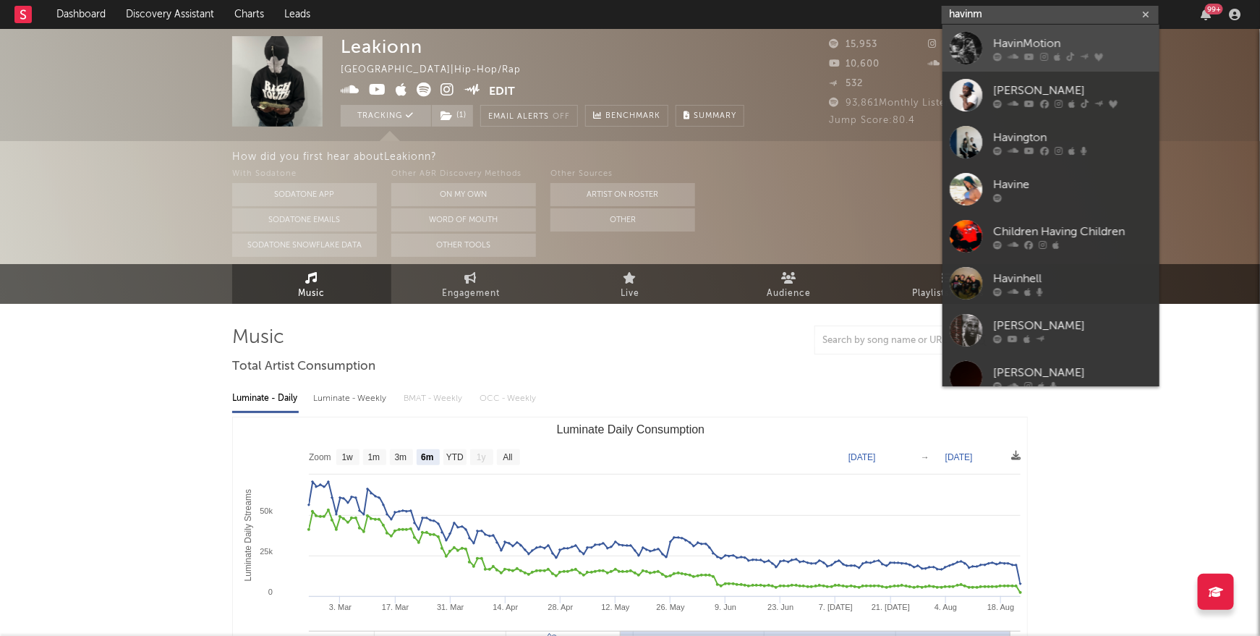
type input "havinm"
click at [1046, 45] on div "HavinMotion" at bounding box center [1072, 43] width 159 height 17
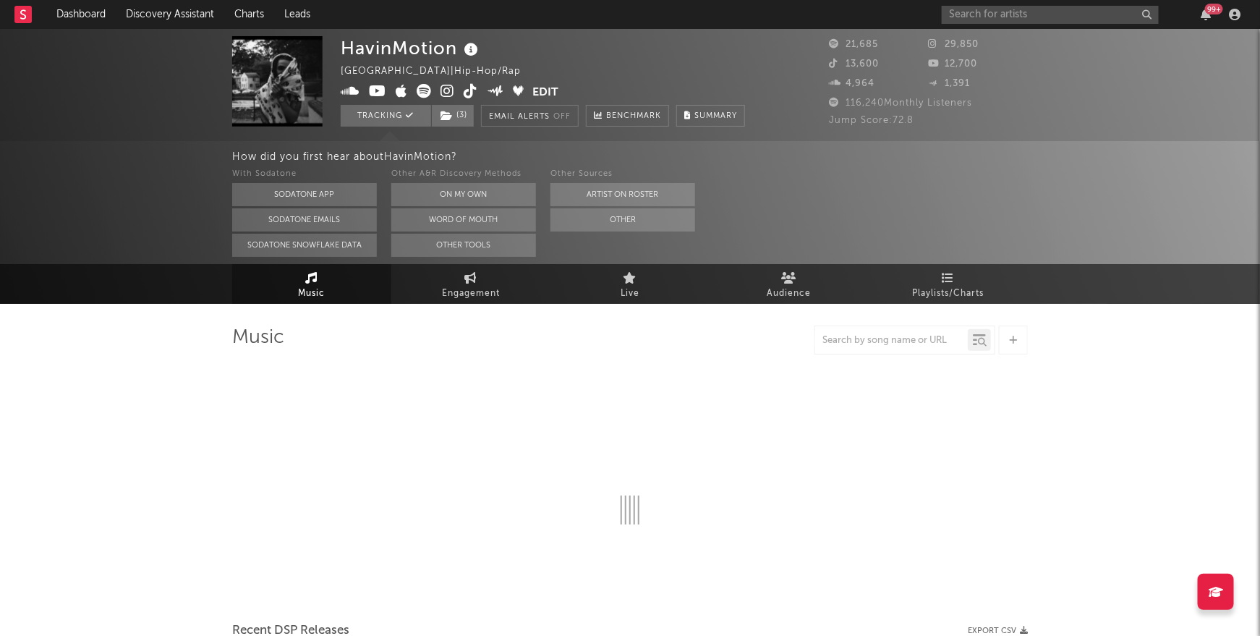
select select "6m"
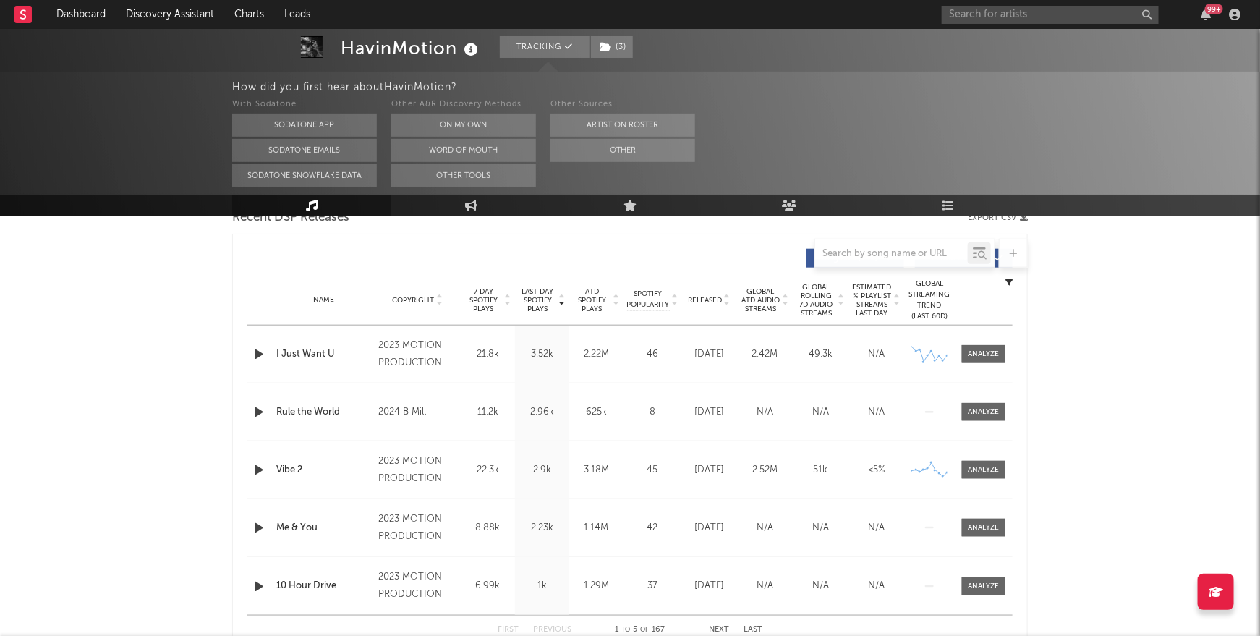
scroll to position [290, 0]
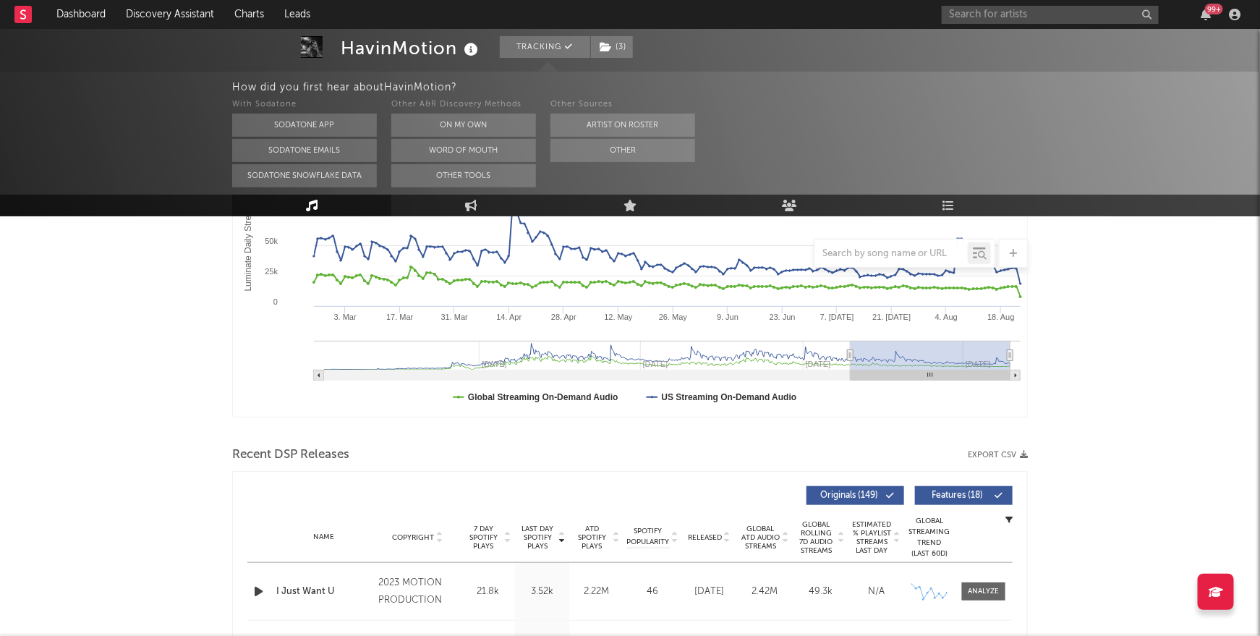
click at [702, 535] on span "Released" at bounding box center [705, 537] width 34 height 9
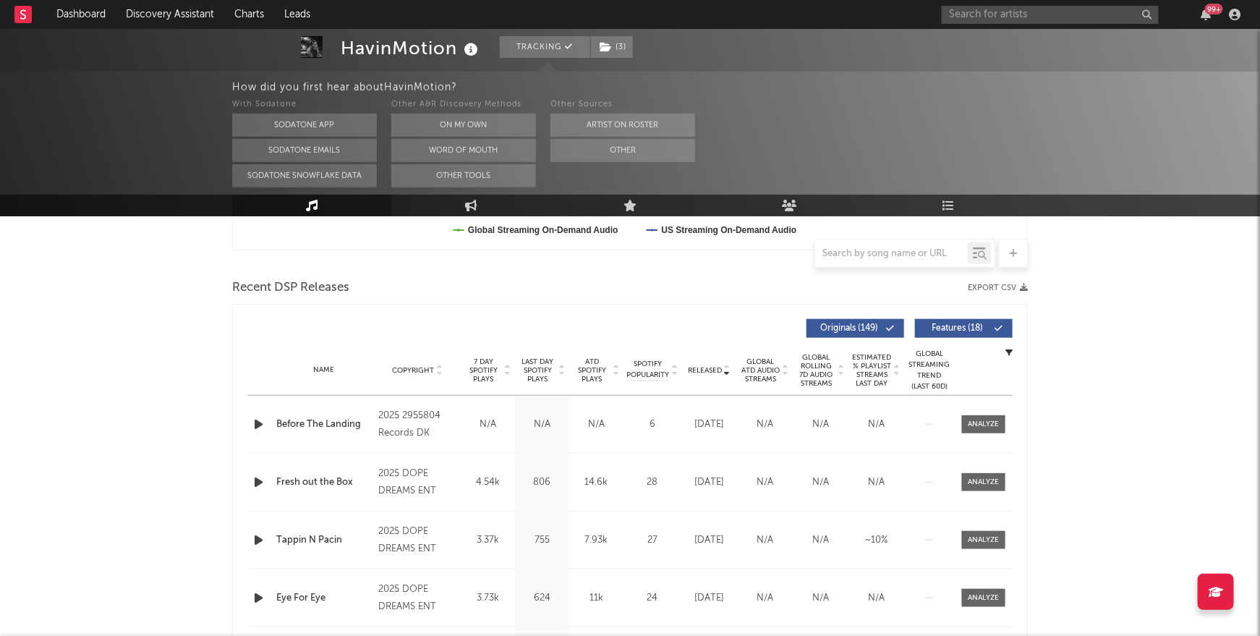
scroll to position [459, 0]
click at [481, 364] on span "7 Day Spotify Plays" at bounding box center [483, 368] width 38 height 26
